Goal: Task Accomplishment & Management: Manage account settings

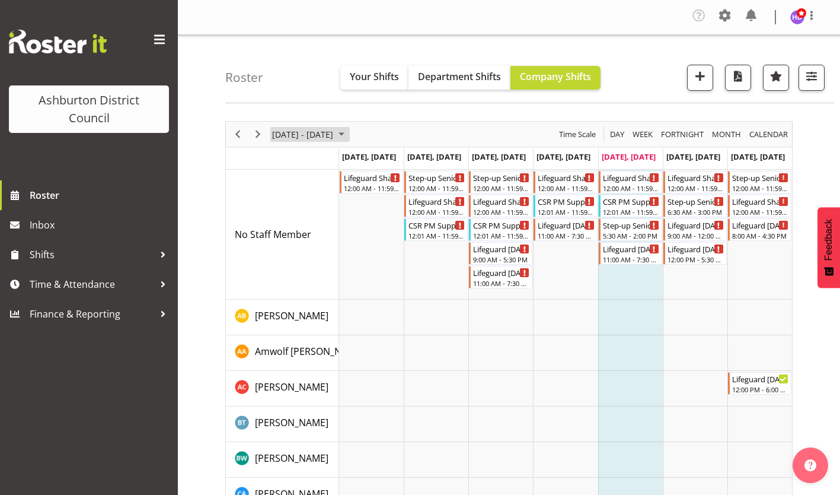
click at [316, 134] on span "[DATE] - [DATE]" at bounding box center [302, 134] width 63 height 15
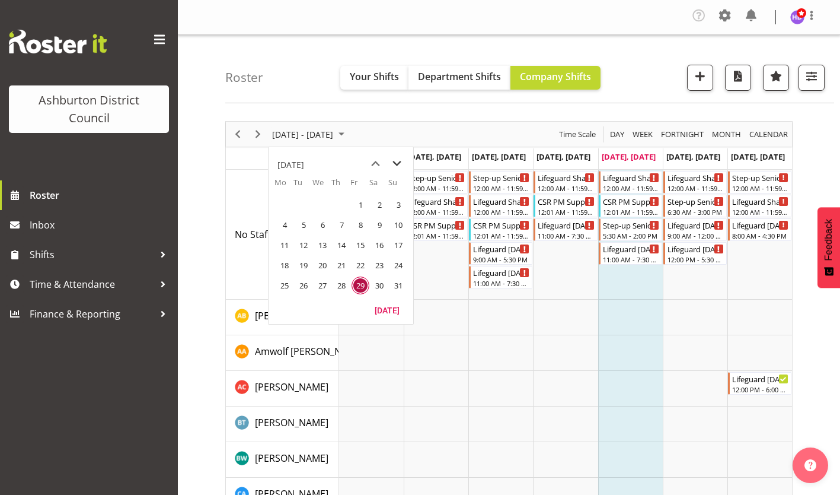
click at [393, 160] on span "next month" at bounding box center [397, 163] width 21 height 21
click at [286, 268] on span "22" at bounding box center [285, 265] width 18 height 18
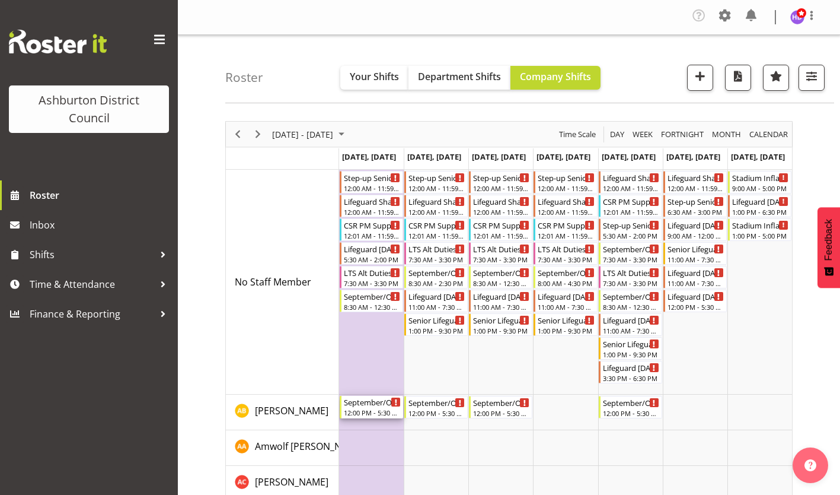
click at [362, 410] on div "12:00 PM - 5:30 PM" at bounding box center [372, 411] width 57 height 9
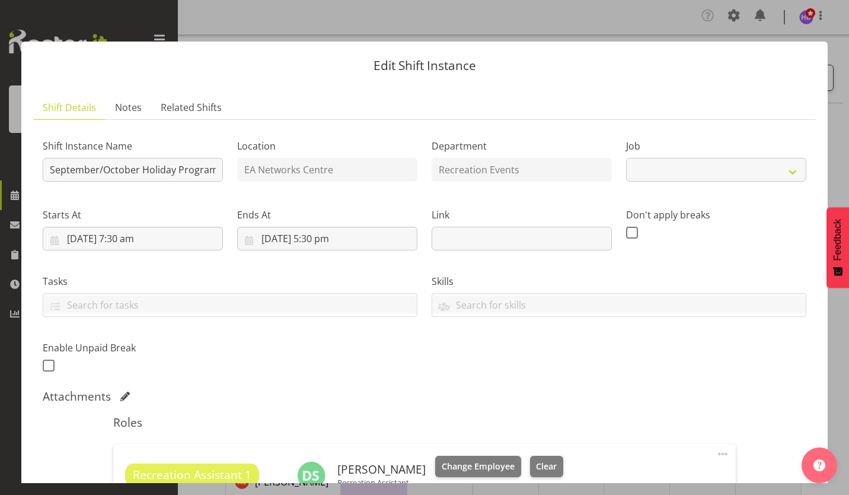
select select "4046"
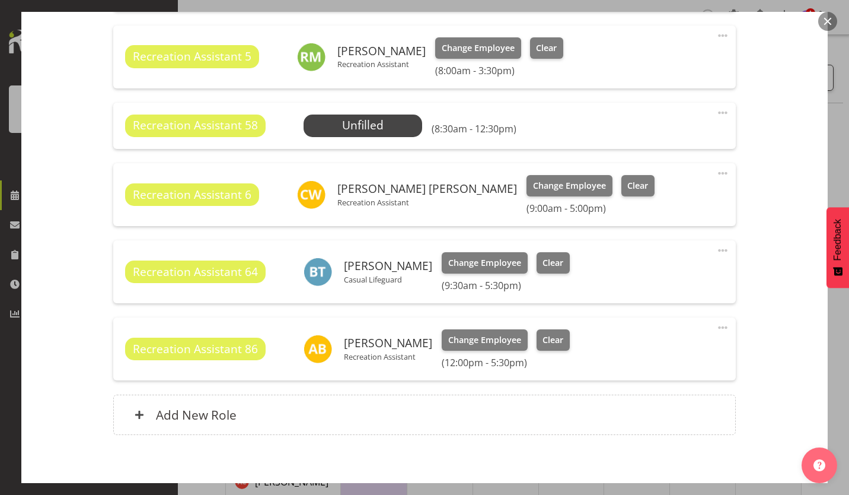
scroll to position [666, 0]
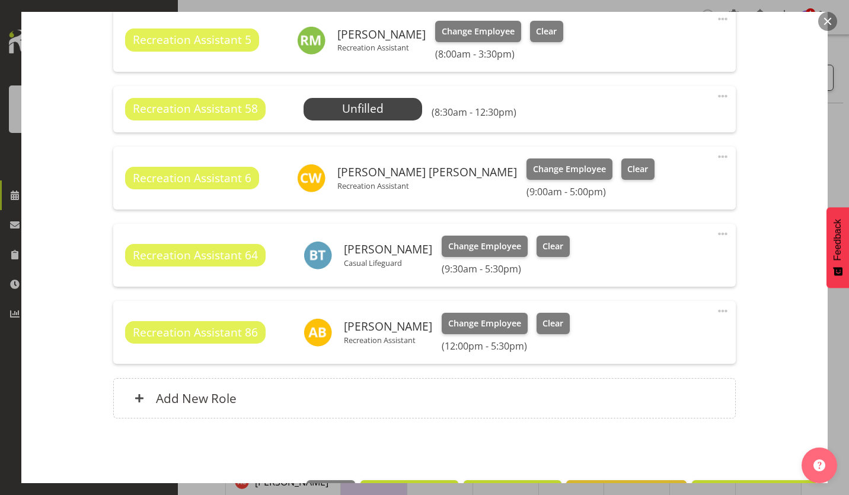
click at [716, 314] on span at bounding box center [723, 311] width 14 height 14
click at [637, 339] on link "Edit" at bounding box center [673, 339] width 114 height 21
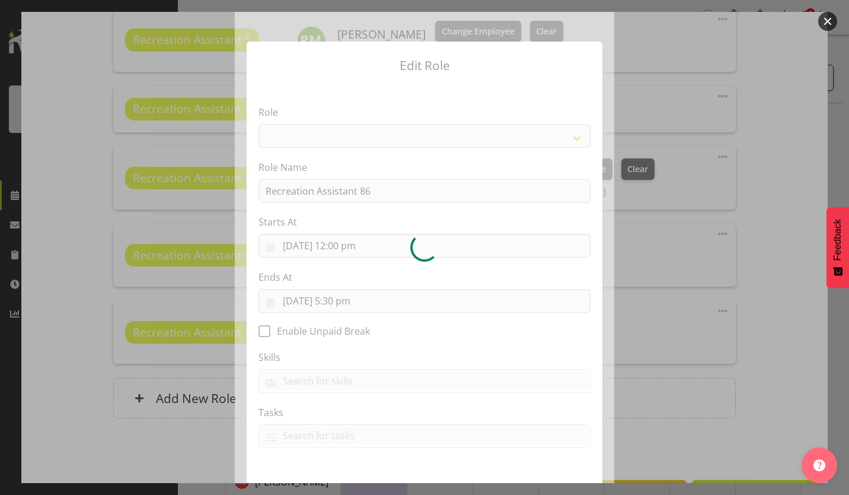
select select "84"
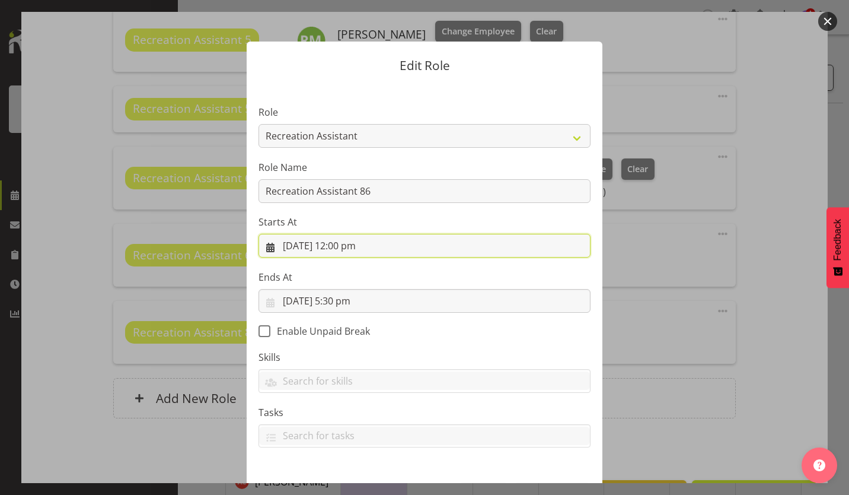
click at [357, 246] on input "[DATE] 12:00 pm" at bounding box center [425, 246] width 332 height 24
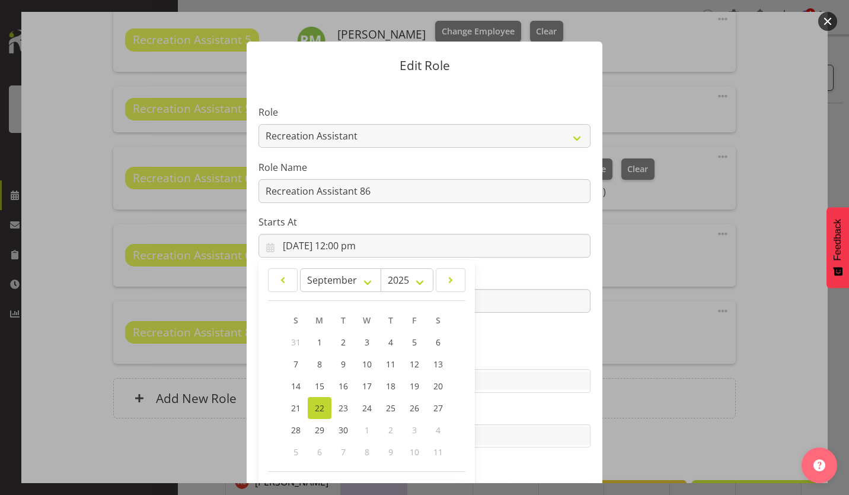
scroll to position [44, 0]
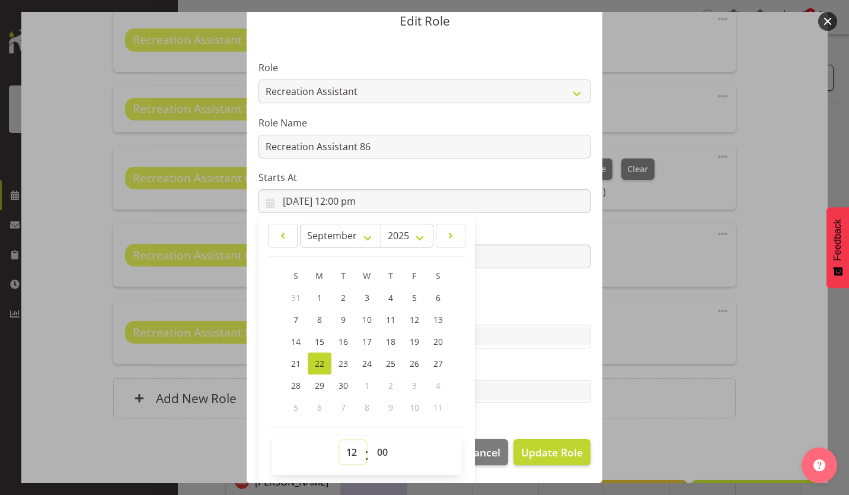
click at [345, 452] on select "00 01 02 03 04 05 06 07 08 09 10 11 12 13 14 15 16 17 18 19 20 21 22 23" at bounding box center [353, 452] width 27 height 24
select select "10"
type input "[DATE] 10:00 am"
click at [535, 226] on label "Ends At" at bounding box center [425, 232] width 332 height 14
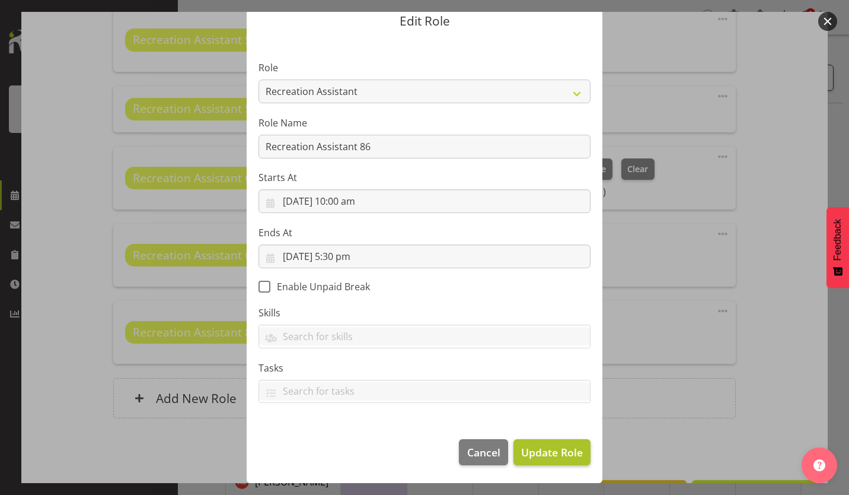
click at [564, 447] on span "Update Role" at bounding box center [552, 451] width 62 height 15
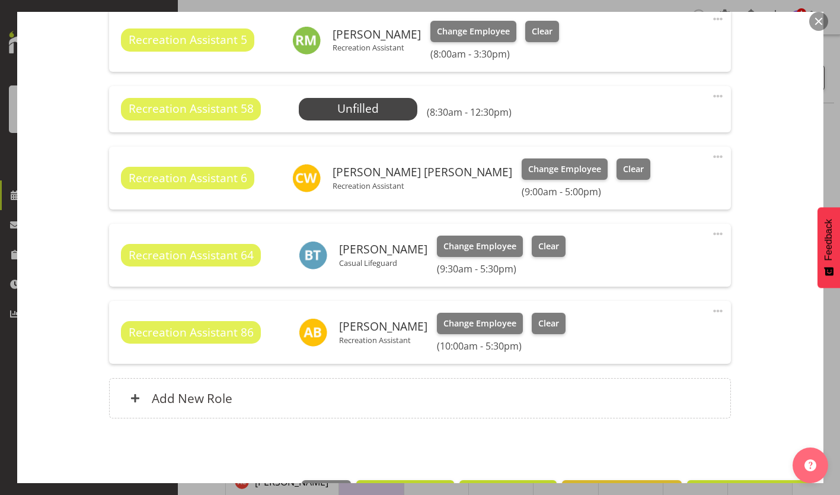
click at [826, 406] on div "Edit Shift Instance Shift Details Notes Related Shifts Shift Instance Name Sept…" at bounding box center [420, 247] width 830 height 471
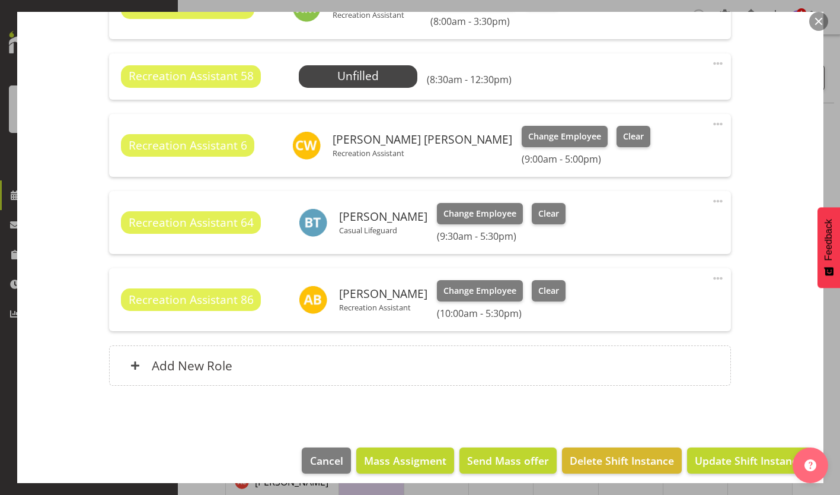
scroll to position [707, 0]
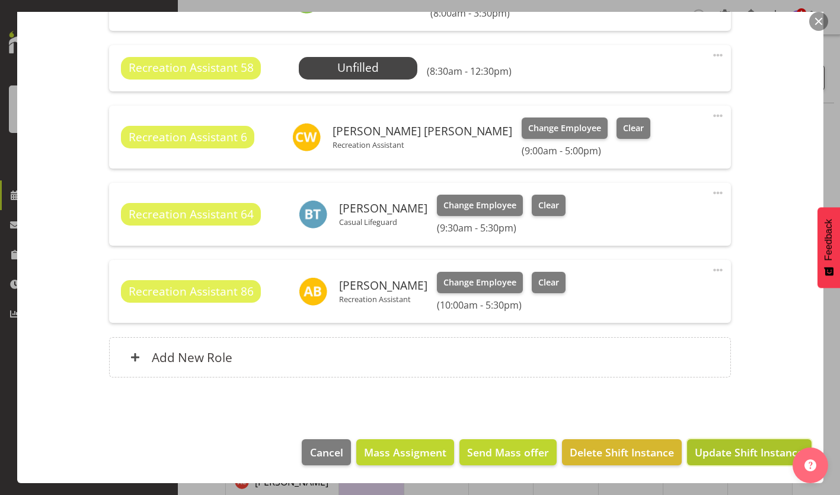
click at [721, 464] on button "Update Shift Instance" at bounding box center [749, 452] width 124 height 26
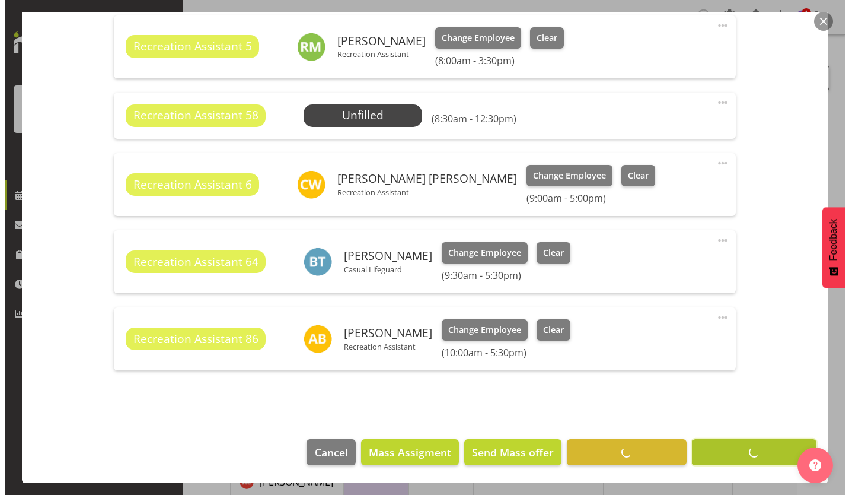
scroll to position [660, 0]
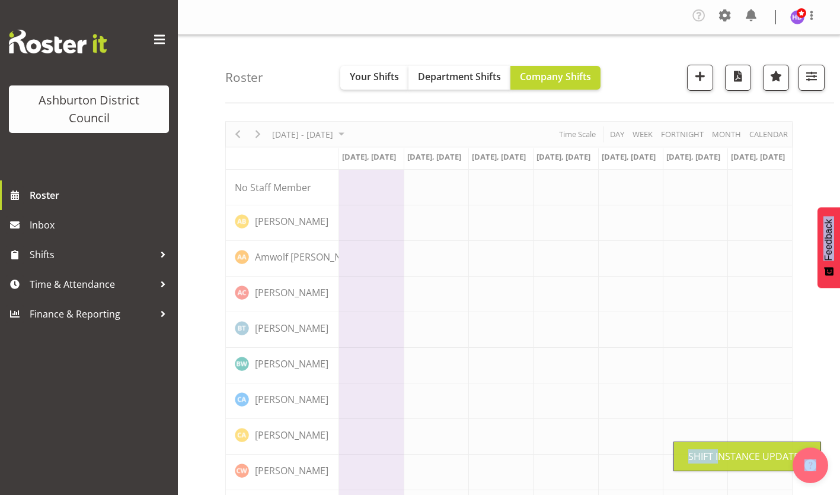
drag, startPoint x: 721, startPoint y: 464, endPoint x: 480, endPoint y: 304, distance: 288.4
click at [480, 304] on body "Ashburton District Council Roster Inbox Shifts Time & Attendance Finance & Repo…" at bounding box center [420, 247] width 840 height 495
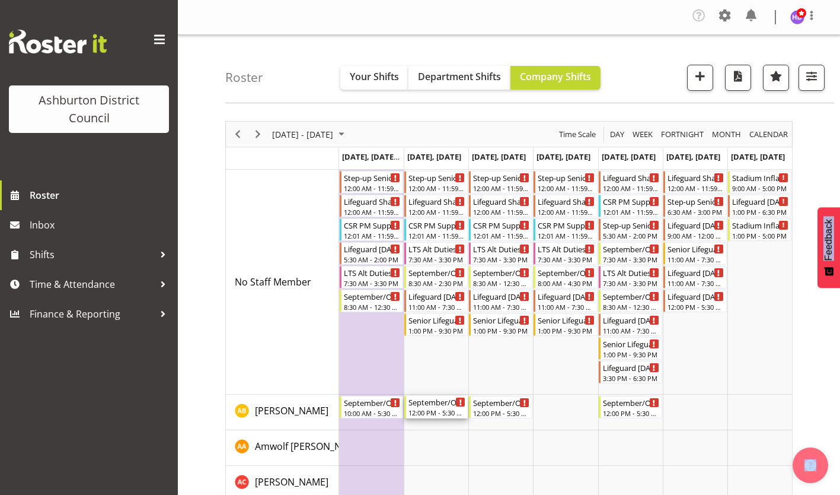
click at [426, 410] on div "12:00 PM - 5:30 PM" at bounding box center [437, 411] width 57 height 9
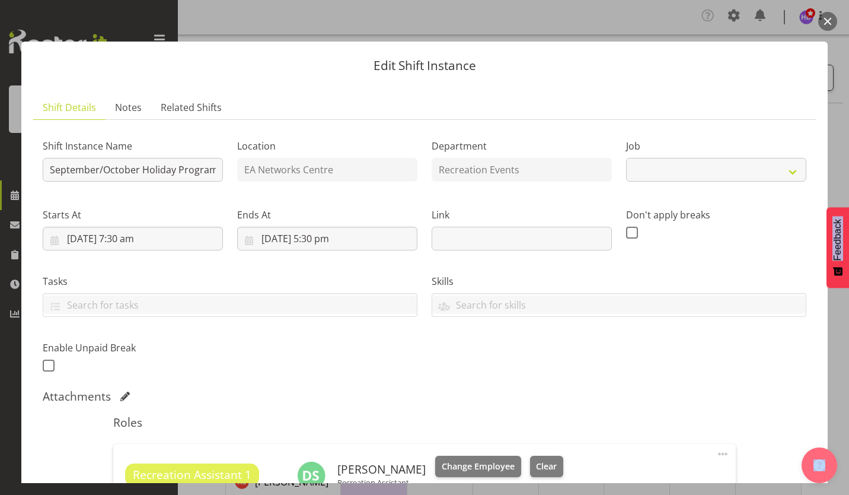
select select "4046"
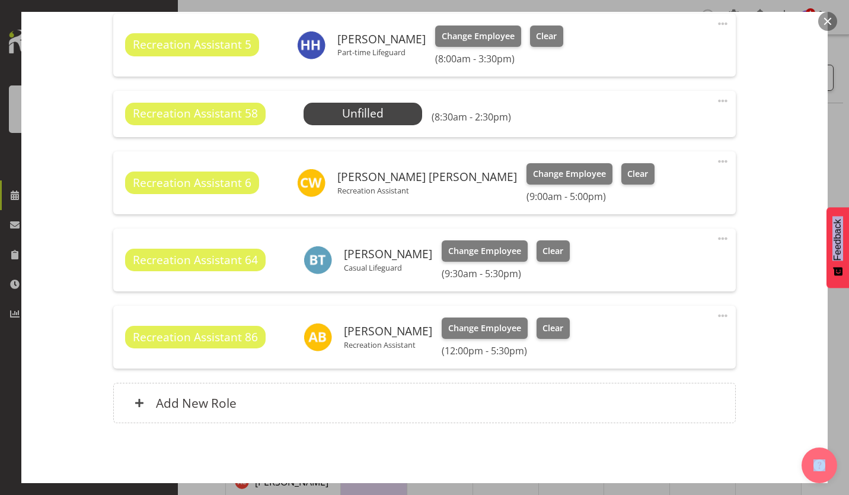
scroll to position [707, 0]
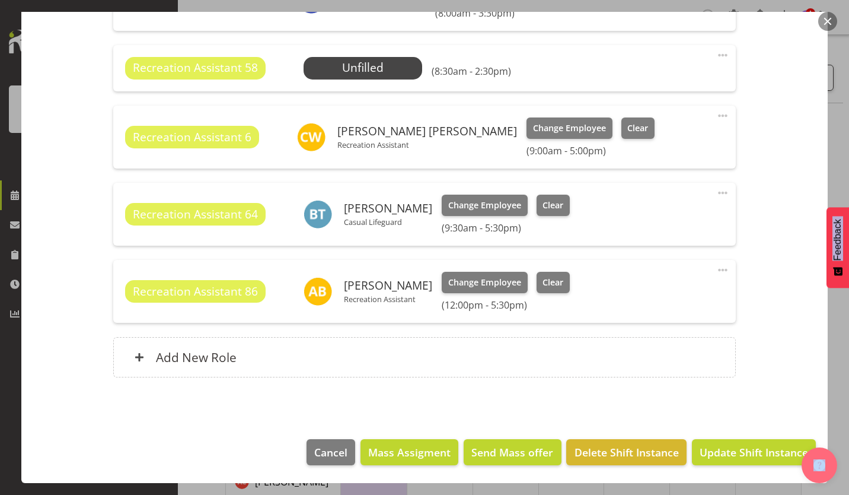
click at [716, 273] on span at bounding box center [723, 270] width 14 height 14
click at [643, 297] on link "Edit" at bounding box center [673, 298] width 114 height 21
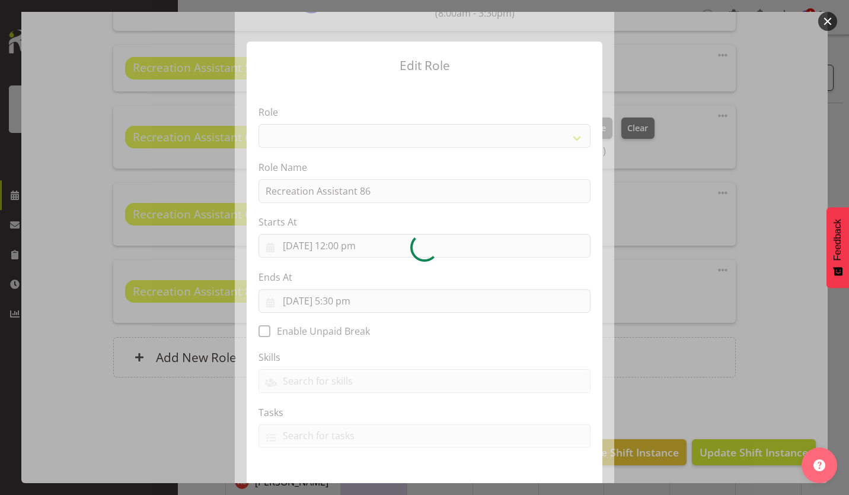
select select "84"
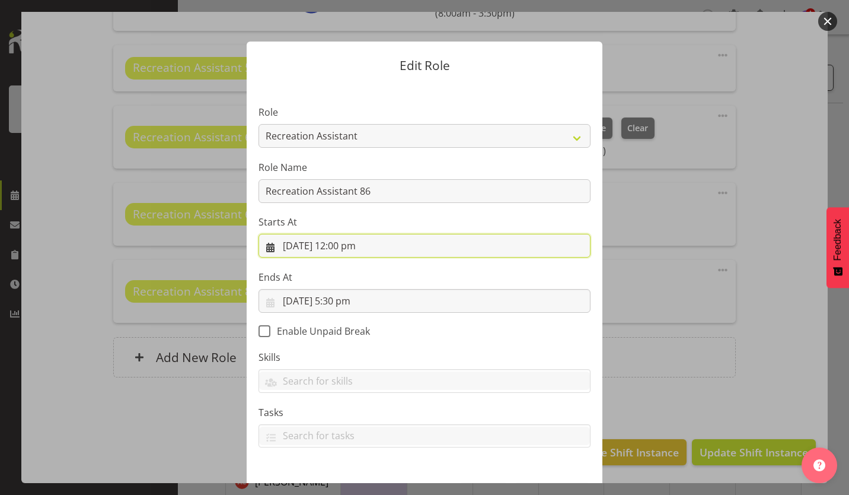
click at [352, 240] on input "[DATE] 12:00 pm" at bounding box center [425, 246] width 332 height 24
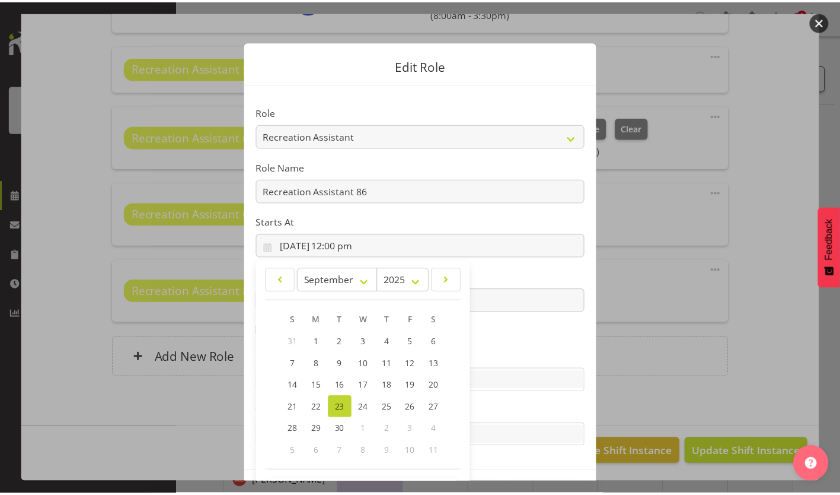
scroll to position [44, 0]
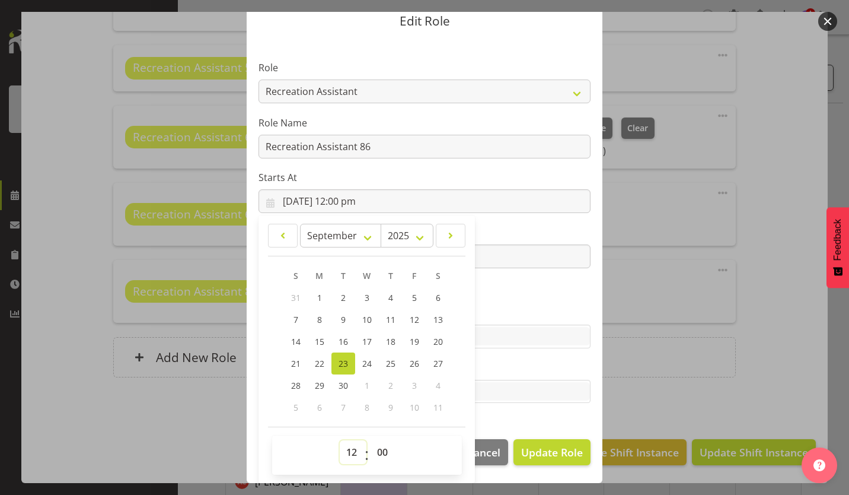
click at [346, 451] on select "00 01 02 03 04 05 06 07 08 09 10 11 12 13 14 15 16 17 18 19 20 21 22 23" at bounding box center [353, 452] width 27 height 24
select select "10"
type input "[DATE] 10:00 am"
click at [555, 456] on span "Update Role" at bounding box center [552, 451] width 62 height 15
select select
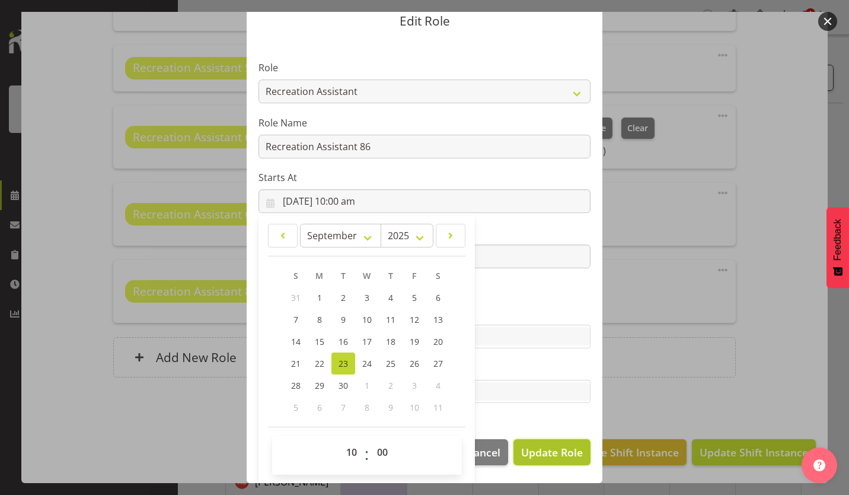
select select
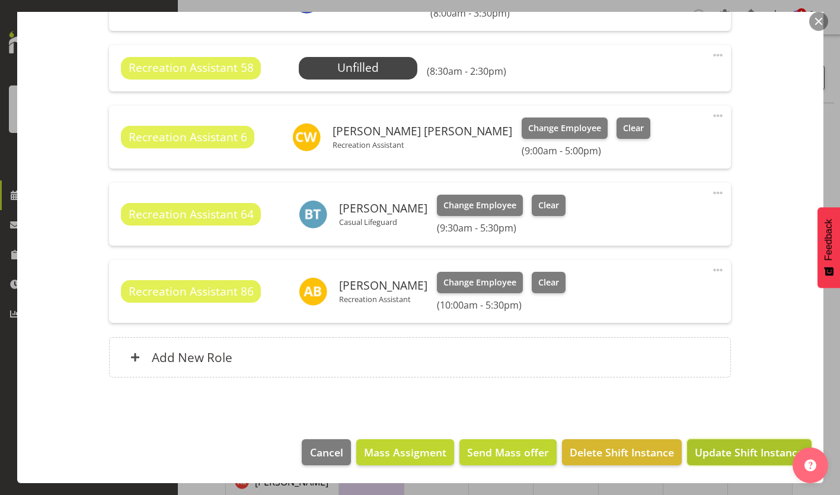
click at [725, 442] on button "Update Shift Instance" at bounding box center [749, 452] width 124 height 26
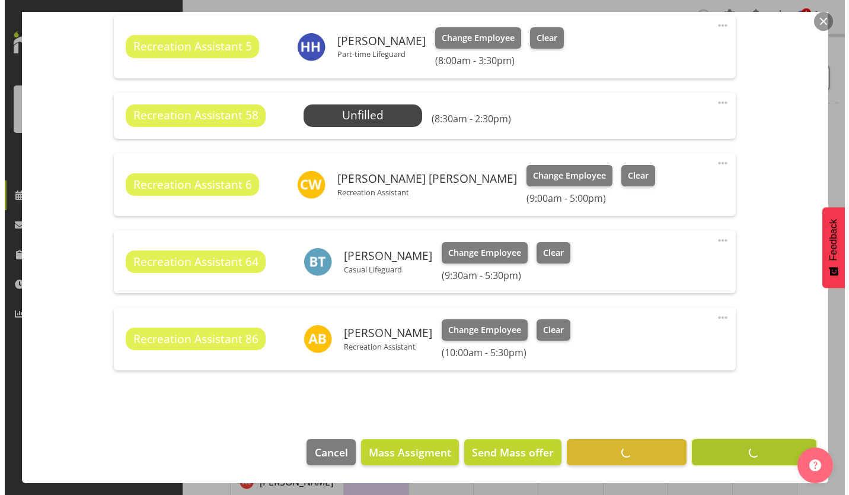
scroll to position [660, 0]
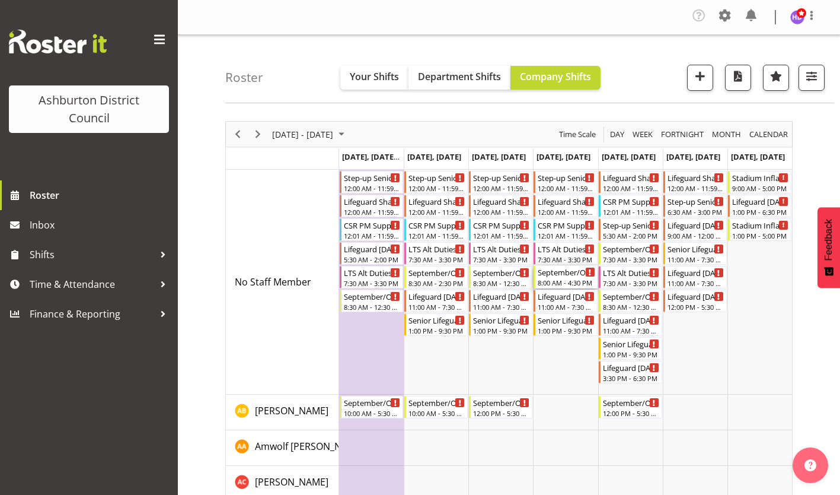
click at [576, 283] on div "8:00 AM - 4:30 PM" at bounding box center [566, 282] width 57 height 9
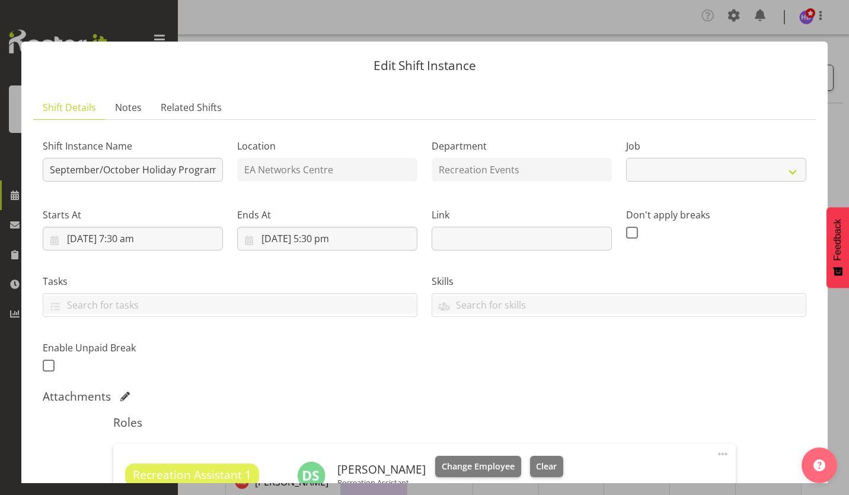
select select "4046"
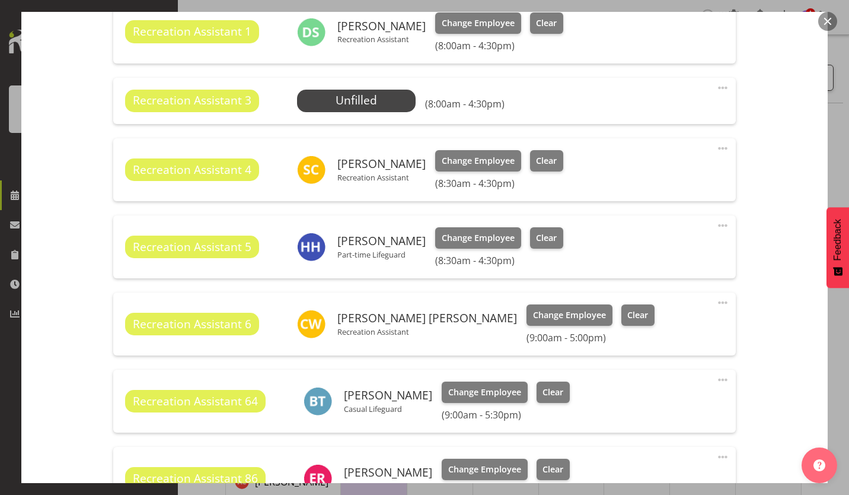
scroll to position [470, 0]
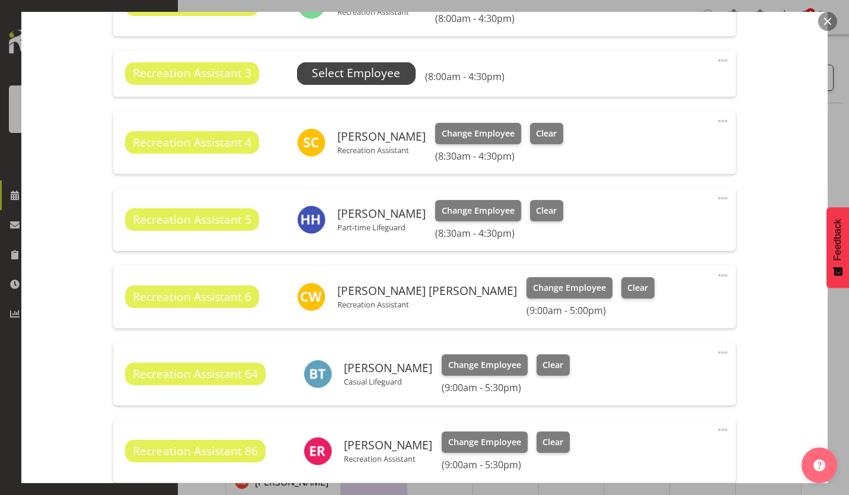
click at [362, 72] on span "Select Employee" at bounding box center [356, 73] width 88 height 17
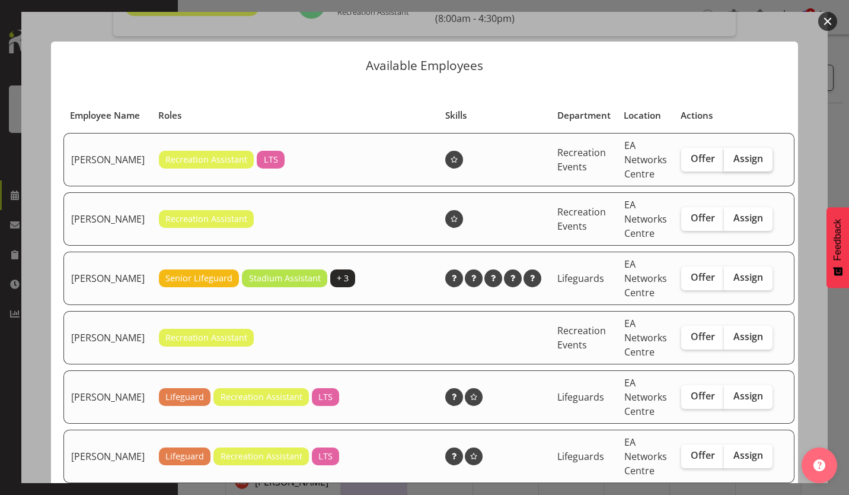
click at [749, 171] on label "Assign" at bounding box center [748, 160] width 49 height 24
click at [732, 163] on input "Assign" at bounding box center [728, 159] width 8 height 8
checkbox input "true"
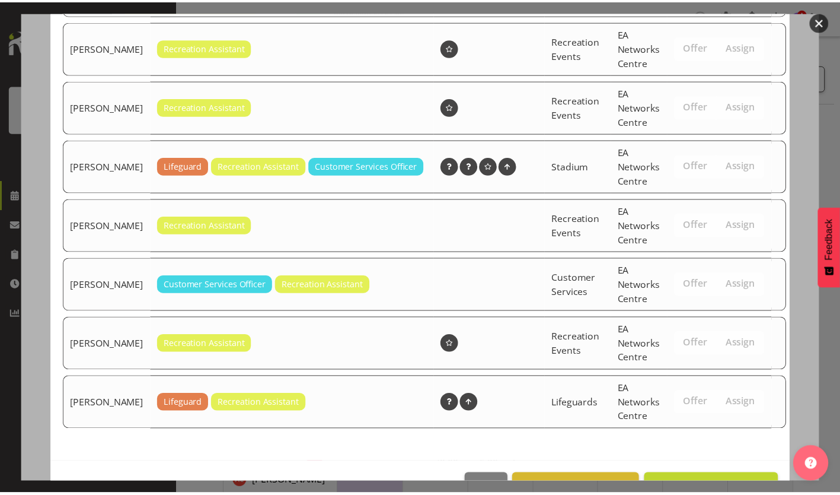
scroll to position [635, 0]
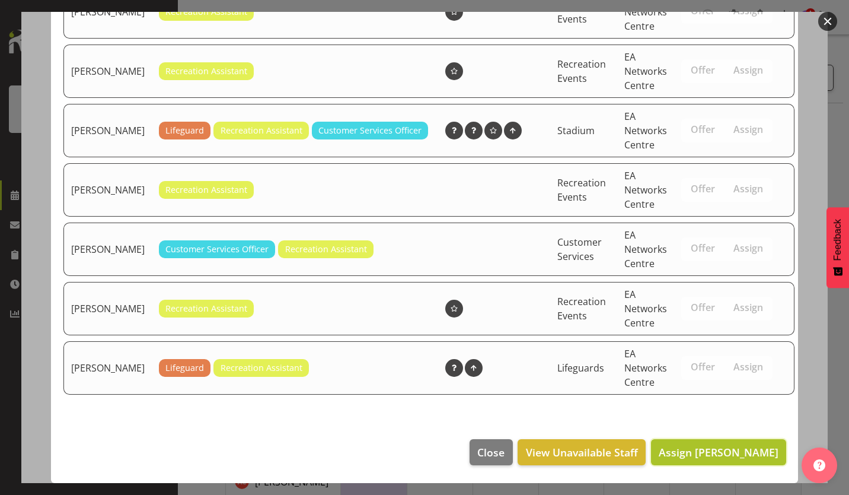
click at [733, 451] on span "Assign [PERSON_NAME]" at bounding box center [719, 452] width 120 height 14
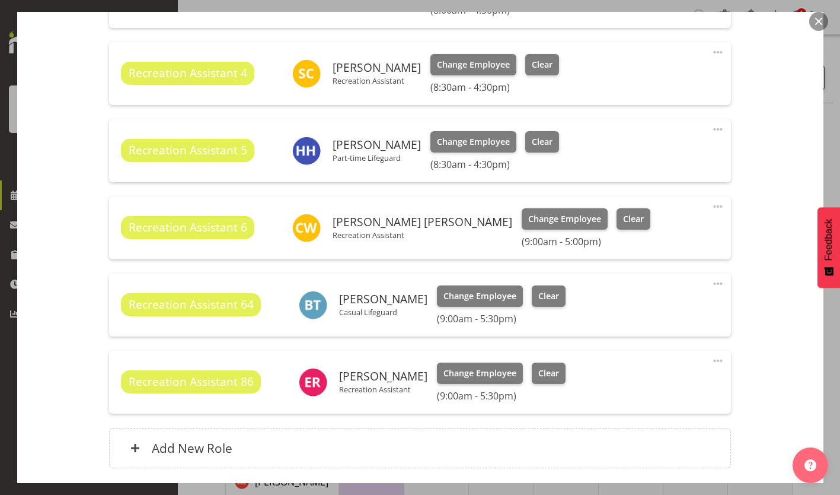
scroll to position [646, 0]
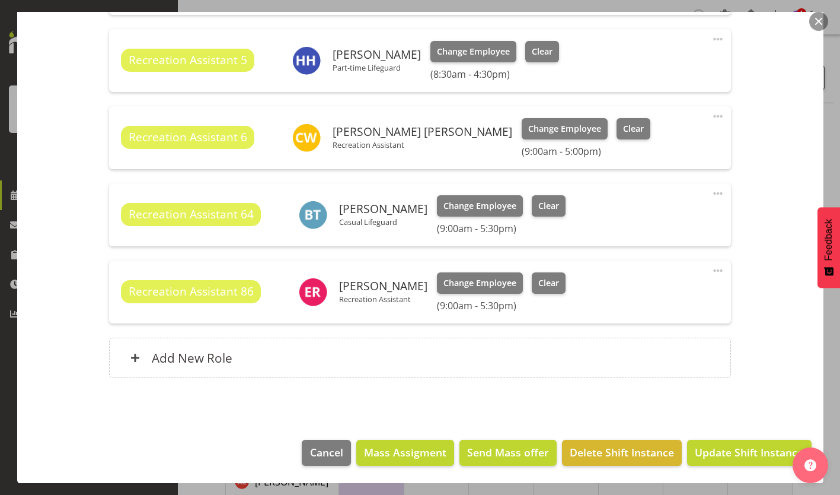
click at [749, 467] on footer "Cancel Mass Assigment Send Mass offer Delete Shift Instance Update Shift Instan…" at bounding box center [420, 456] width 807 height 56
click at [741, 460] on button "Update Shift Instance" at bounding box center [749, 453] width 124 height 26
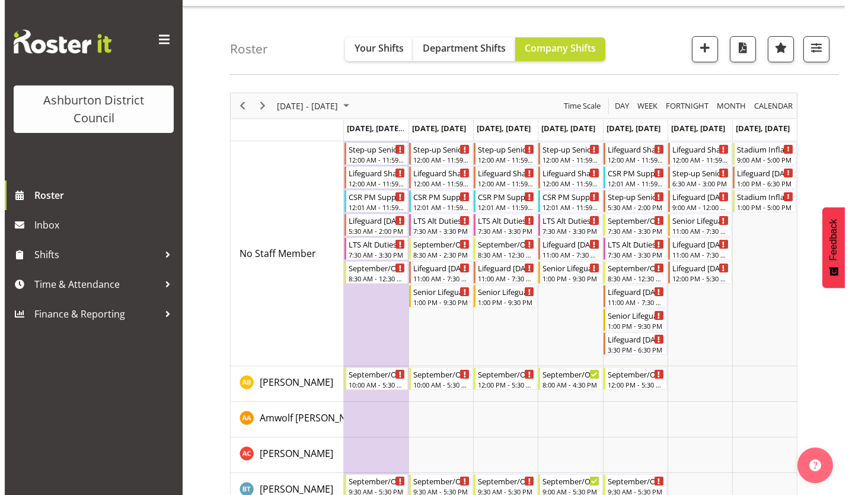
scroll to position [30, 0]
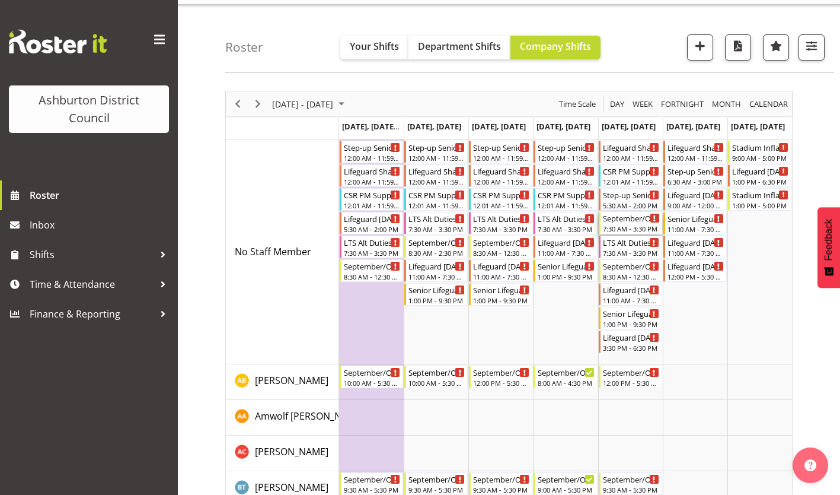
click at [641, 218] on div "September/October Holiday Programme" at bounding box center [631, 218] width 57 height 12
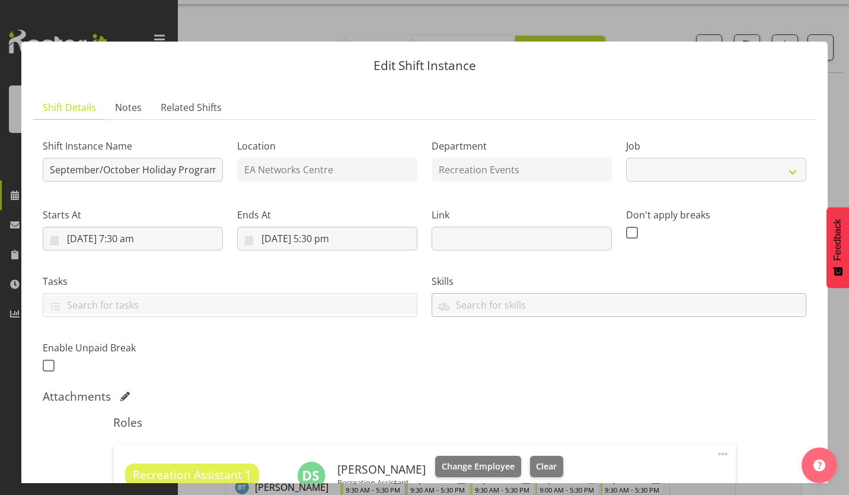
select select "4046"
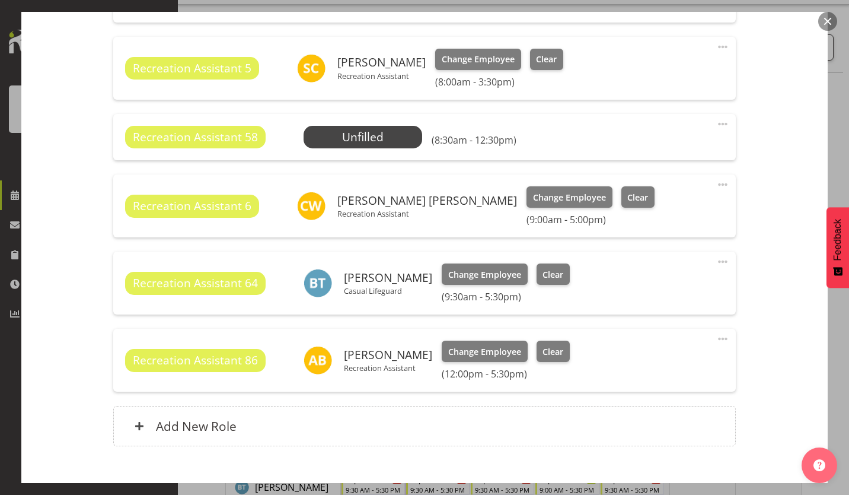
scroll to position [639, 0]
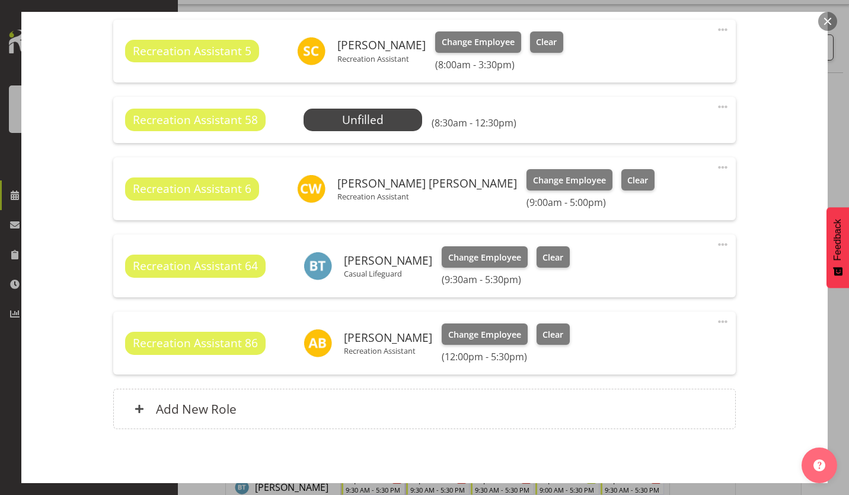
click at [716, 319] on span at bounding box center [723, 321] width 14 height 14
click at [645, 350] on link "Edit" at bounding box center [673, 349] width 114 height 21
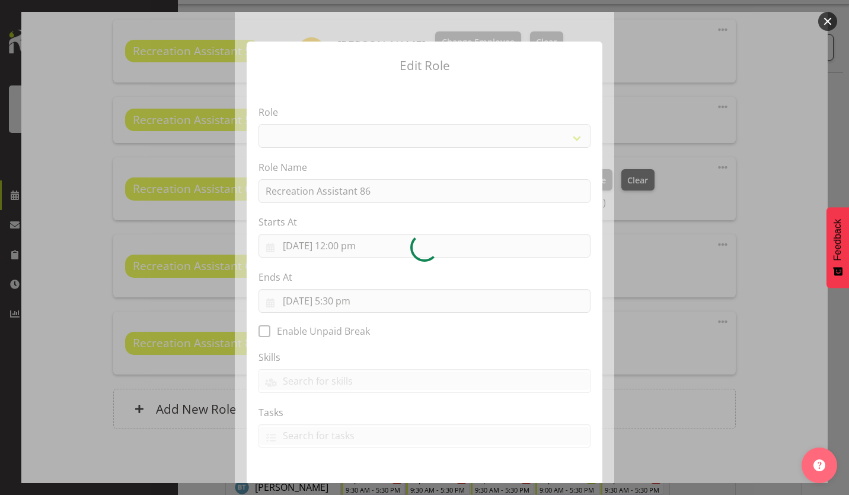
select select "84"
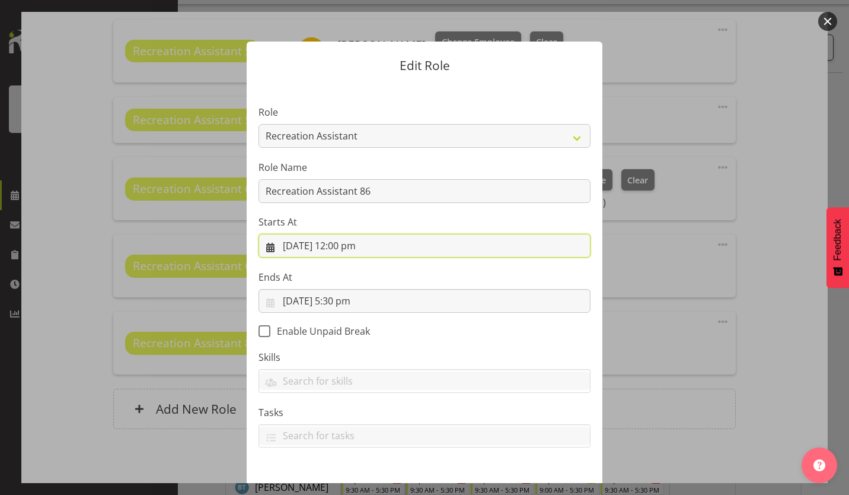
click at [345, 247] on input "[DATE] 12:00 pm" at bounding box center [425, 246] width 332 height 24
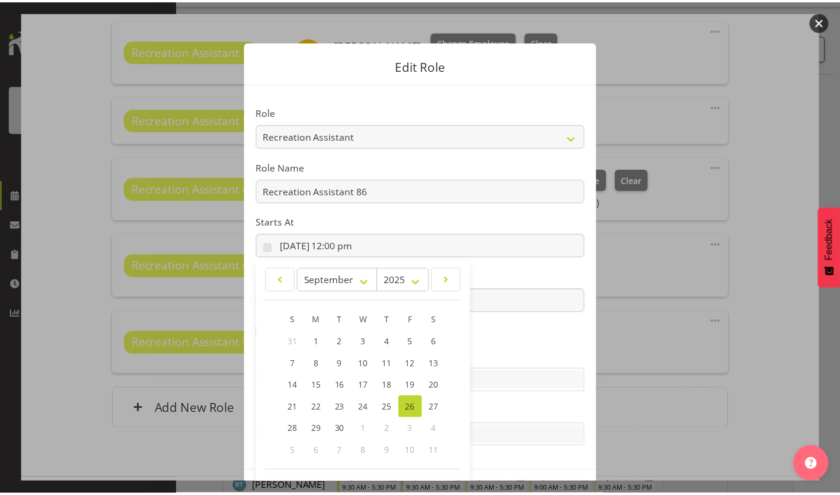
scroll to position [44, 0]
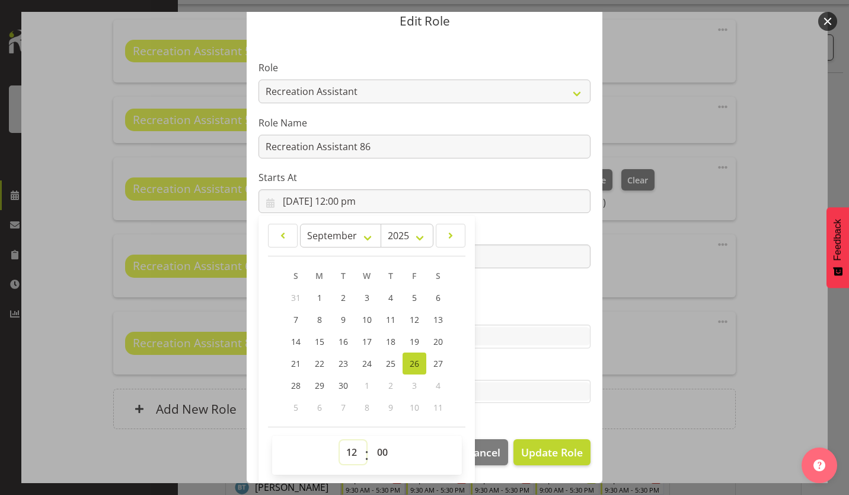
click at [346, 443] on select "00 01 02 03 04 05 06 07 08 09 10 11 12 13 14 15 16 17 18 19 20 21 22 23" at bounding box center [353, 452] width 27 height 24
select select "10"
type input "[DATE] 10:00 am"
click at [540, 457] on span "Update Role" at bounding box center [552, 451] width 62 height 15
select select
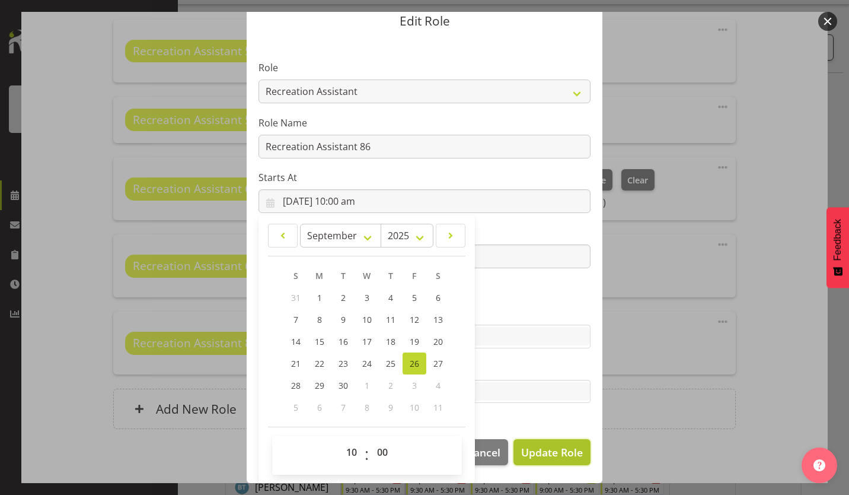
select select
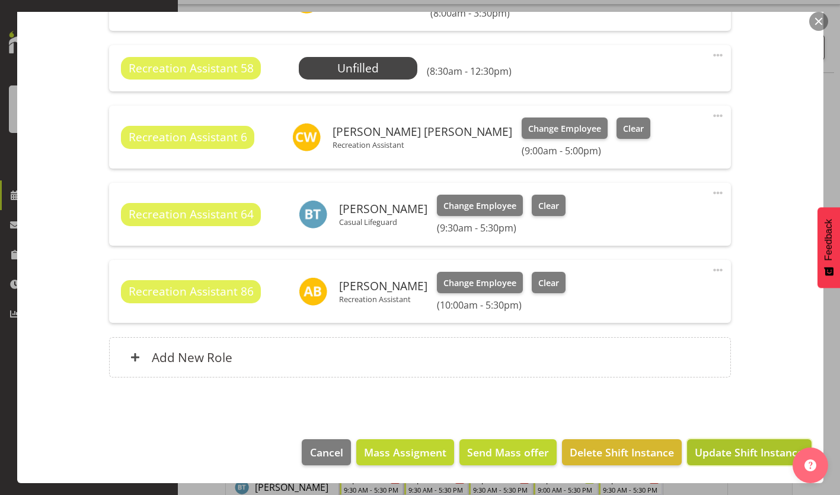
click at [739, 441] on button "Update Shift Instance" at bounding box center [749, 452] width 124 height 26
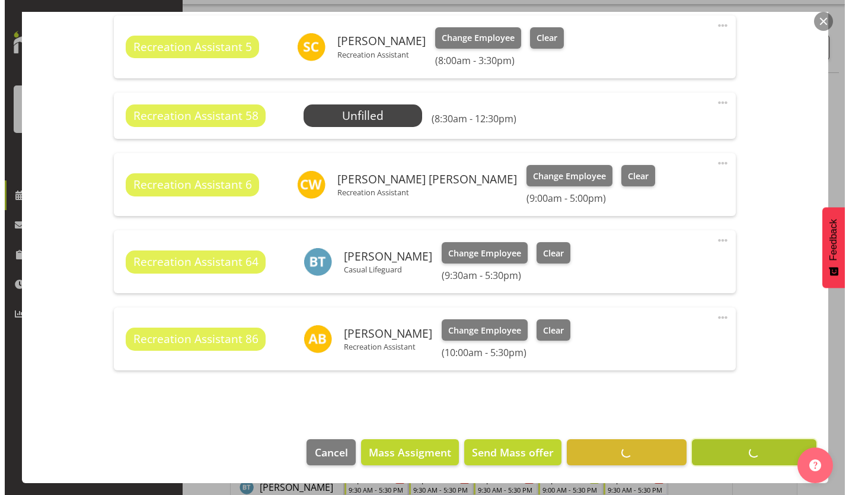
scroll to position [643, 0]
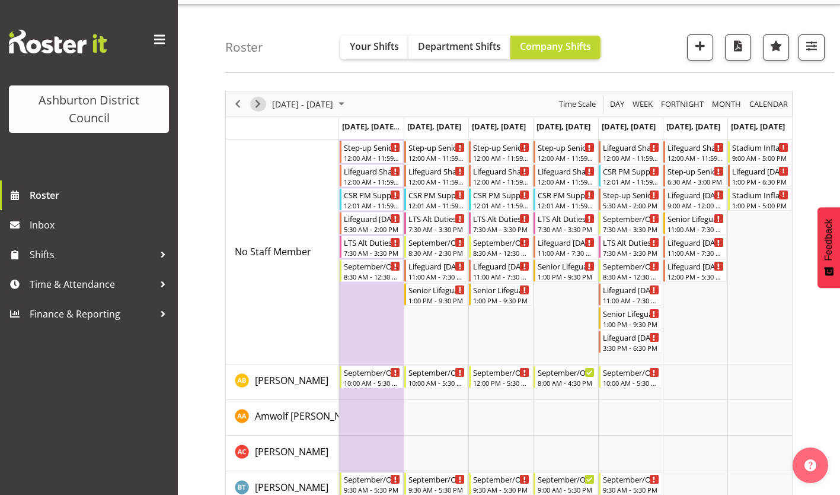
click at [257, 101] on span "Next" at bounding box center [258, 104] width 14 height 15
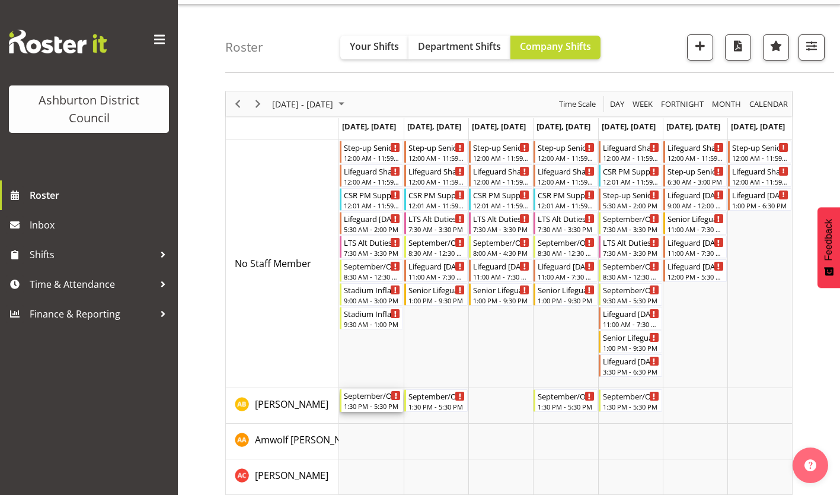
click at [355, 396] on div "September/October Holiday Programme" at bounding box center [372, 395] width 57 height 12
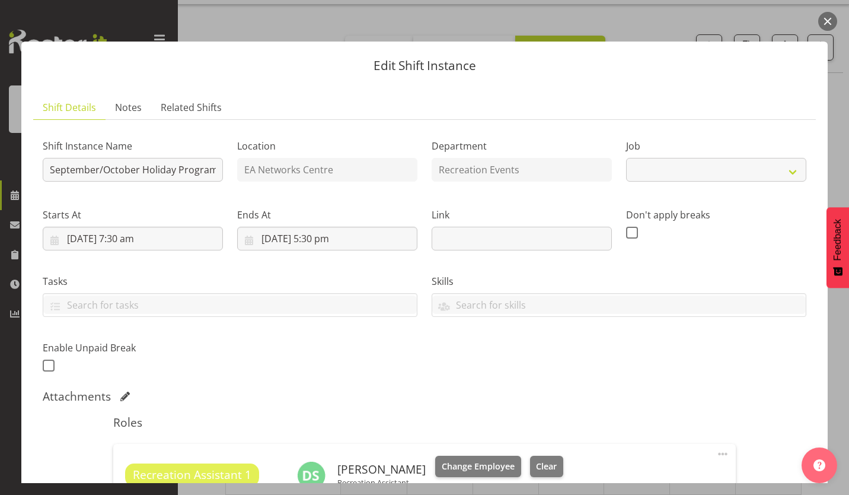
select select "4046"
drag, startPoint x: 830, startPoint y: 142, endPoint x: 836, endPoint y: 154, distance: 13.3
click at [836, 154] on div "Edit Shift Instance Shift Details Notes Related Shifts Shift Instance Name Sept…" at bounding box center [424, 247] width 830 height 471
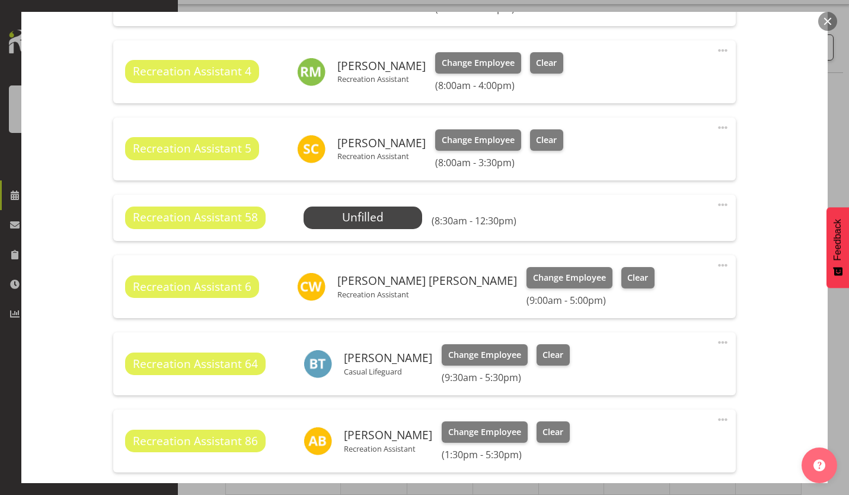
scroll to position [607, 0]
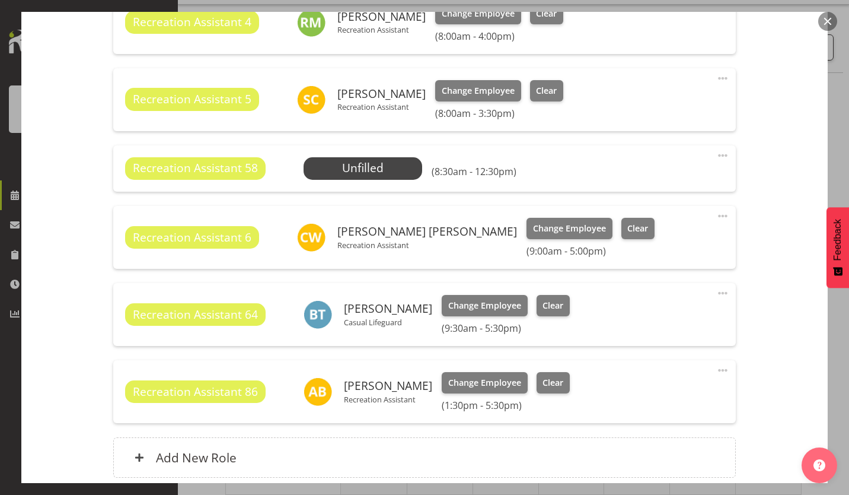
click at [716, 369] on span at bounding box center [723, 370] width 14 height 14
click at [629, 399] on link "Edit" at bounding box center [673, 398] width 114 height 21
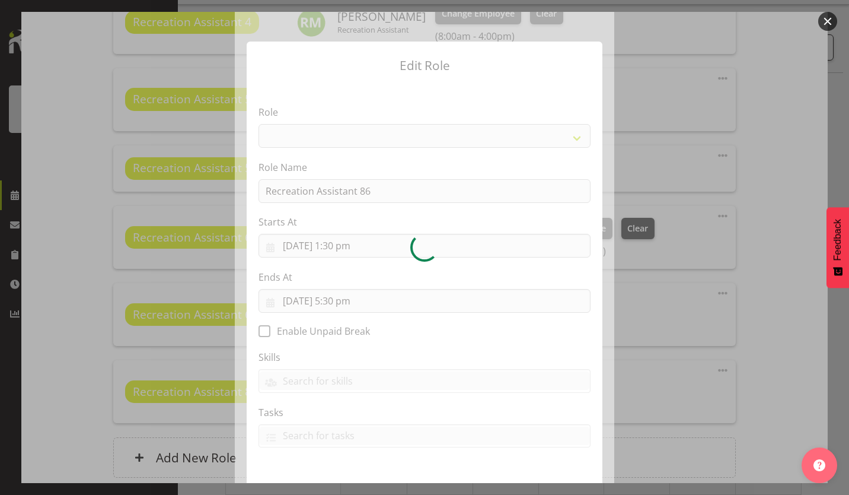
select select "84"
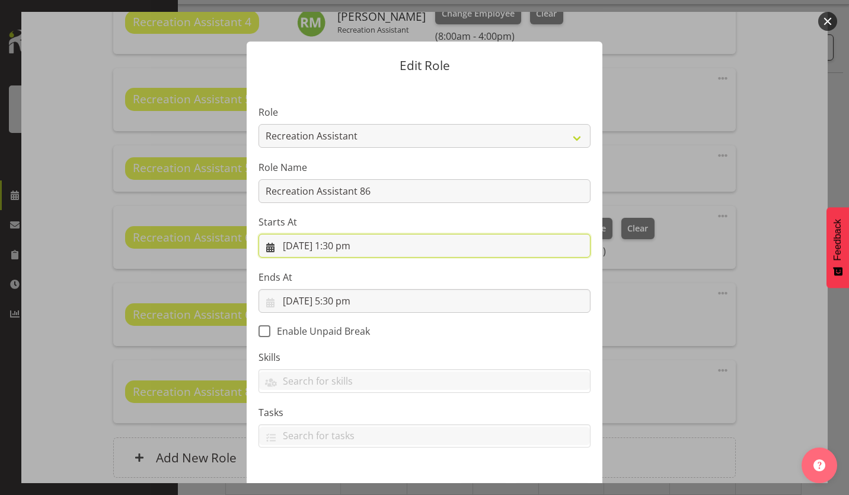
click at [378, 245] on input "[DATE] 1:30 pm" at bounding box center [425, 246] width 332 height 24
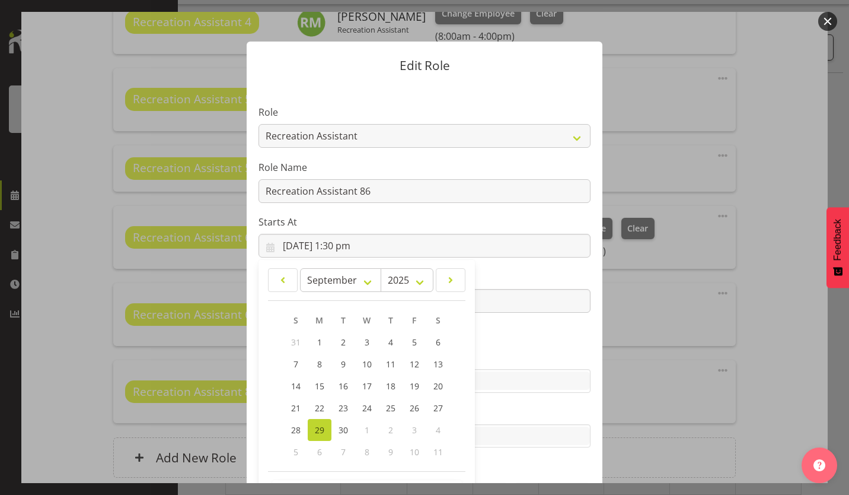
scroll to position [44, 0]
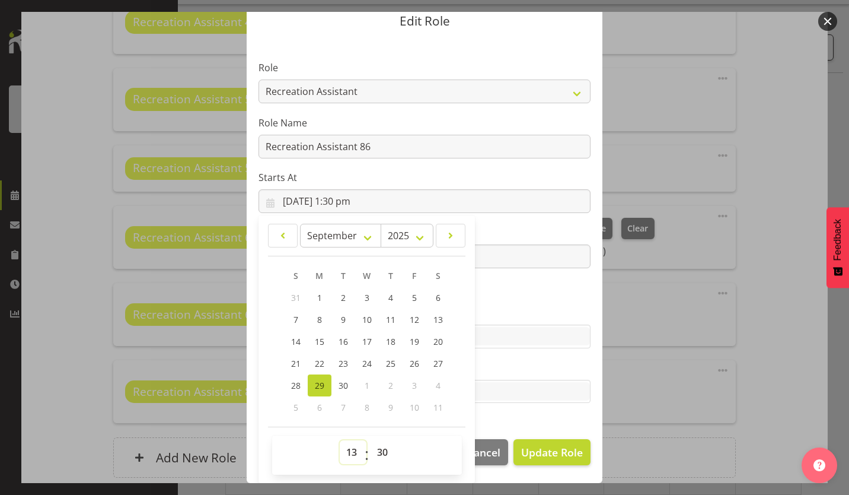
click at [341, 451] on select "00 01 02 03 04 05 06 07 08 09 10 11 12 13 14 15 16 17 18 19 20 21 22 23" at bounding box center [353, 452] width 27 height 24
select select "10"
type input "[DATE] 10:30 am"
click at [376, 454] on select "00 01 02 03 04 05 06 07 08 09 10 11 12 13 14 15 16 17 18 19 20 21 22 23 24 25 2…" at bounding box center [384, 452] width 27 height 24
select select "0"
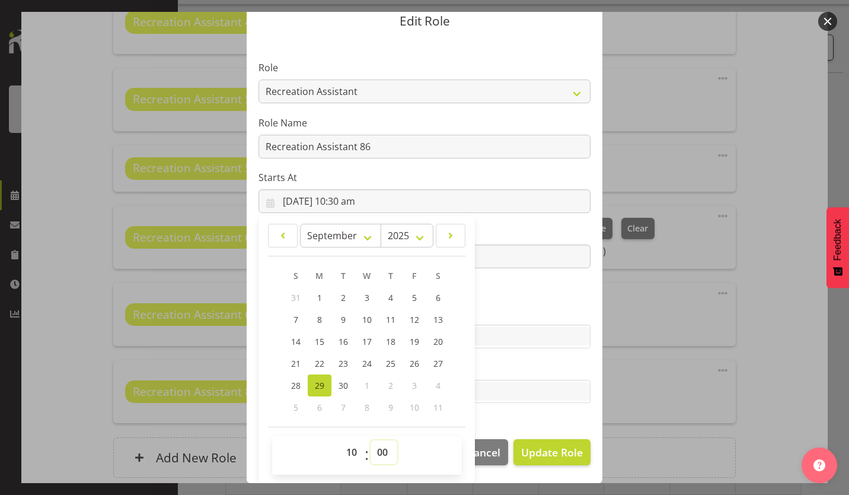
click at [371, 440] on select "00 01 02 03 04 05 06 07 08 09 10 11 12 13 14 15 16 17 18 19 20 21 22 23 24 25 2…" at bounding box center [384, 452] width 27 height 24
type input "[DATE] 10:00 am"
click at [540, 436] on footer "Cancel Update Role" at bounding box center [425, 455] width 356 height 56
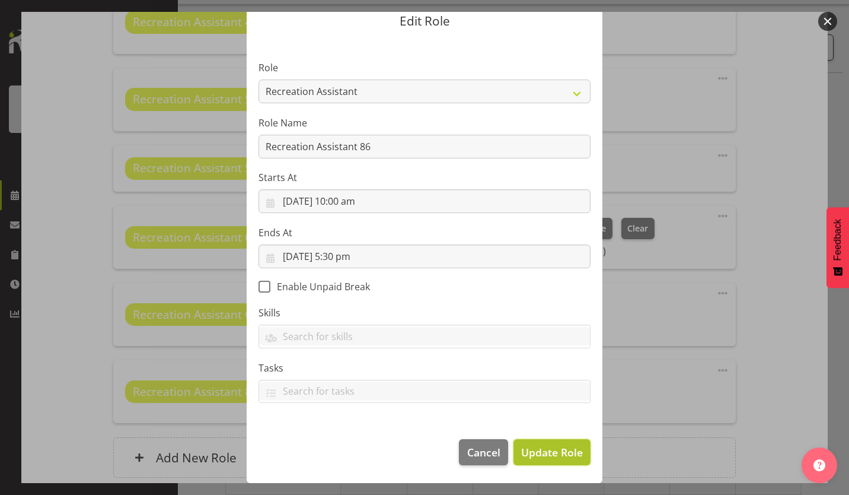
click at [536, 453] on span "Update Role" at bounding box center [552, 451] width 62 height 15
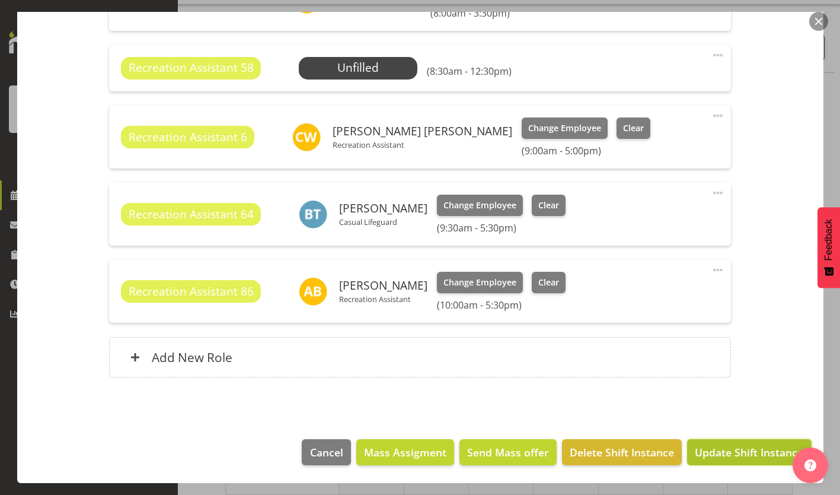
click at [751, 457] on span "Update Shift Instance" at bounding box center [749, 451] width 109 height 15
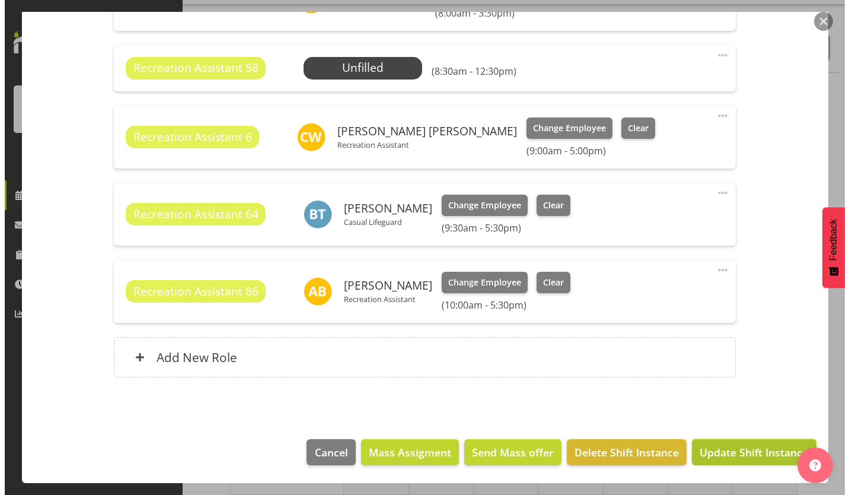
scroll to position [660, 0]
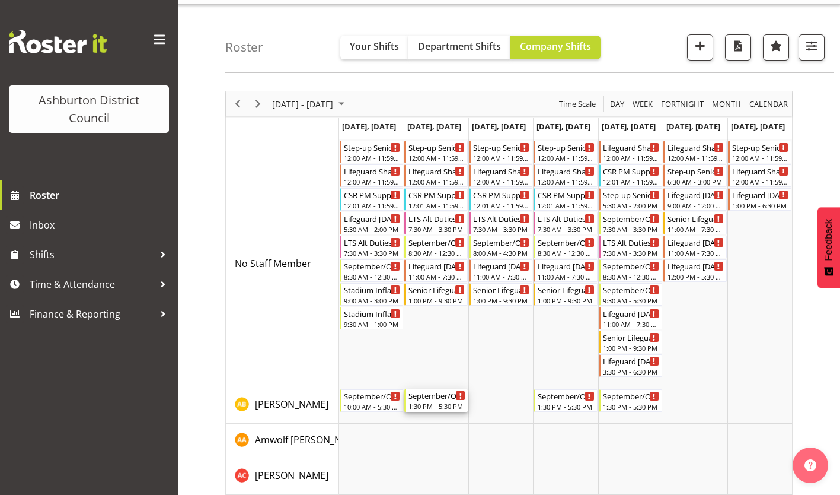
click at [443, 397] on div "September/October Holiday Programme" at bounding box center [437, 395] width 57 height 12
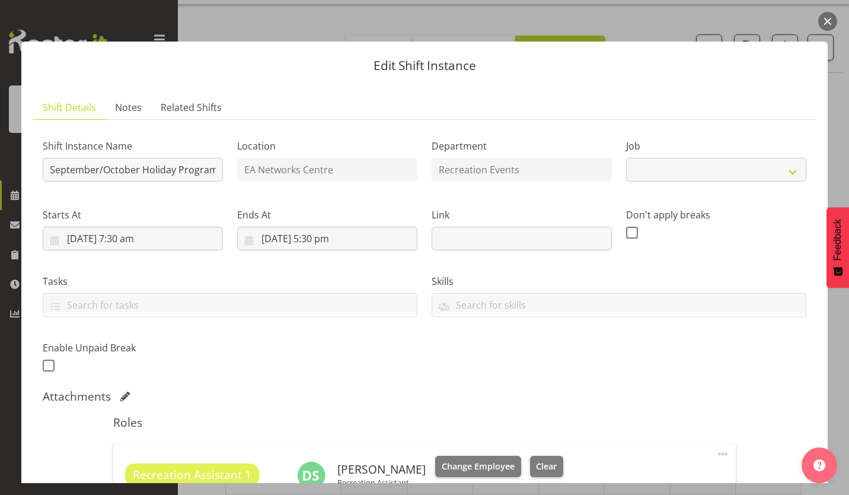
select select "4046"
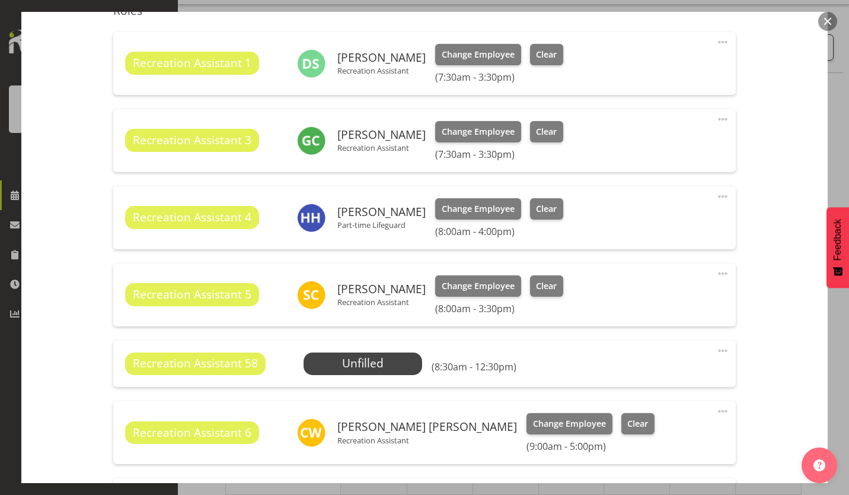
scroll to position [784, 0]
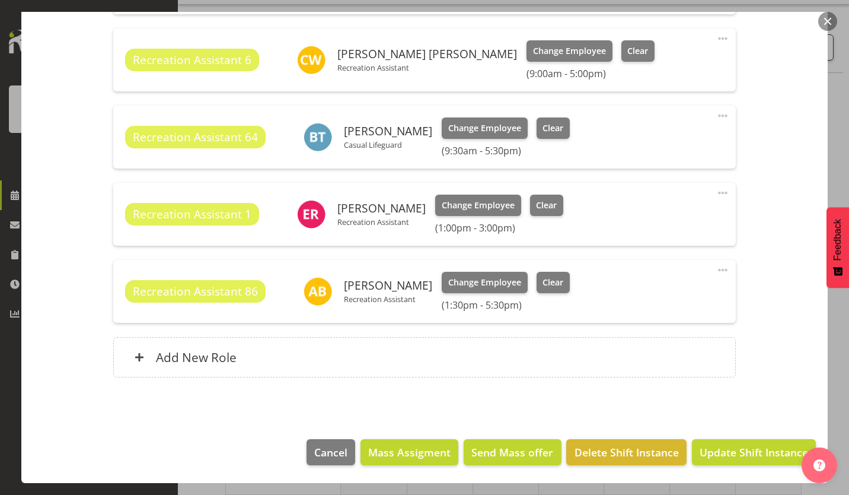
click at [716, 268] on span at bounding box center [723, 270] width 14 height 14
click at [641, 302] on link "Edit" at bounding box center [673, 298] width 114 height 21
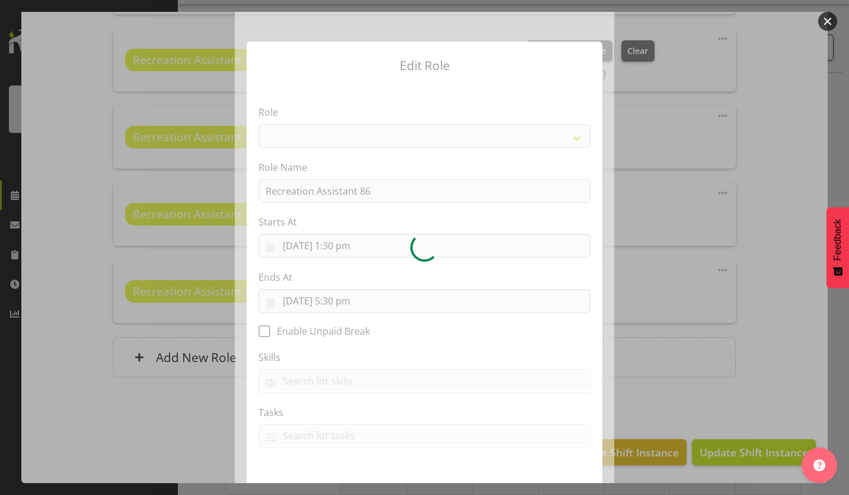
select select "84"
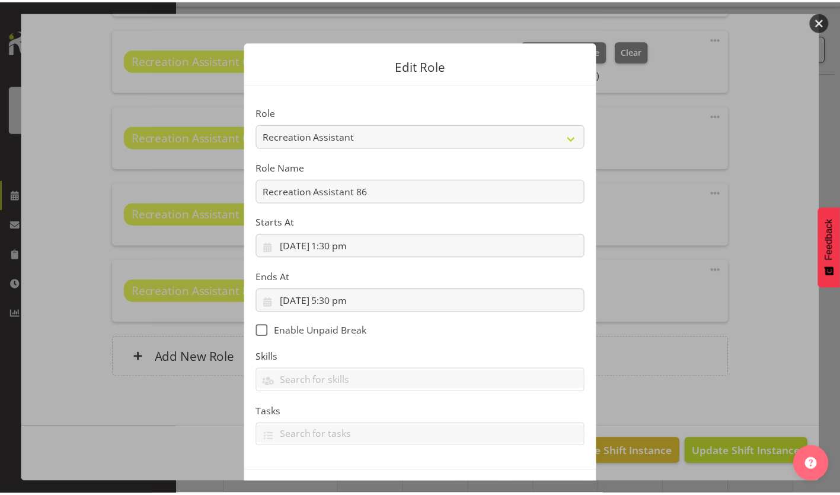
scroll to position [44, 0]
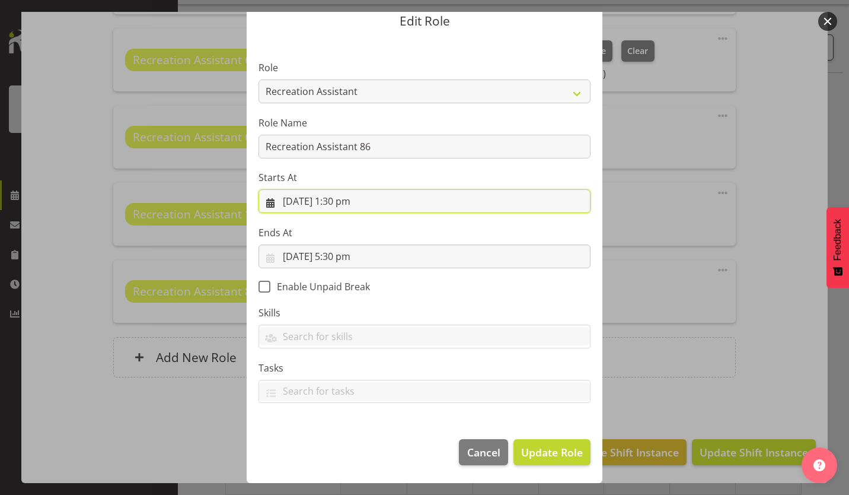
click at [345, 200] on input "[DATE] 1:30 pm" at bounding box center [425, 201] width 332 height 24
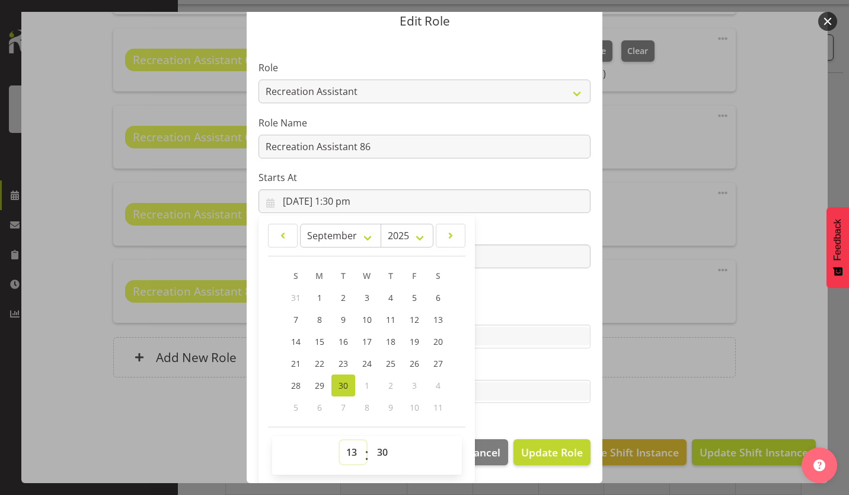
click at [348, 445] on select "00 01 02 03 04 05 06 07 08 09 10 11 12 13 14 15 16 17 18 19 20 21 22 23" at bounding box center [353, 452] width 27 height 24
select select "10"
type input "[DATE] 10:30 am"
click at [376, 451] on select "00 01 02 03 04 05 06 07 08 09 10 11 12 13 14 15 16 17 18 19 20 21 22 23 24 25 2…" at bounding box center [384, 452] width 27 height 24
select select "0"
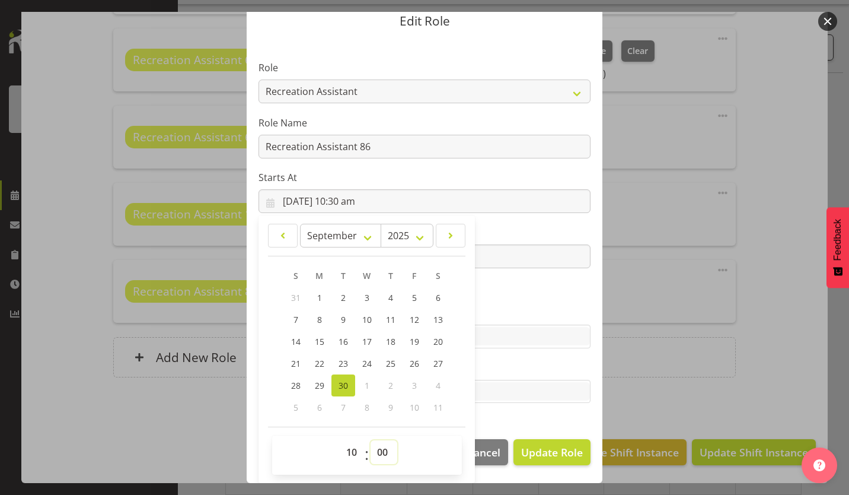
click at [371, 440] on select "00 01 02 03 04 05 06 07 08 09 10 11 12 13 14 15 16 17 18 19 20 21 22 23 24 25 2…" at bounding box center [384, 452] width 27 height 24
type input "[DATE] 10:00 am"
click at [539, 457] on span "Update Role" at bounding box center [552, 451] width 62 height 15
select select
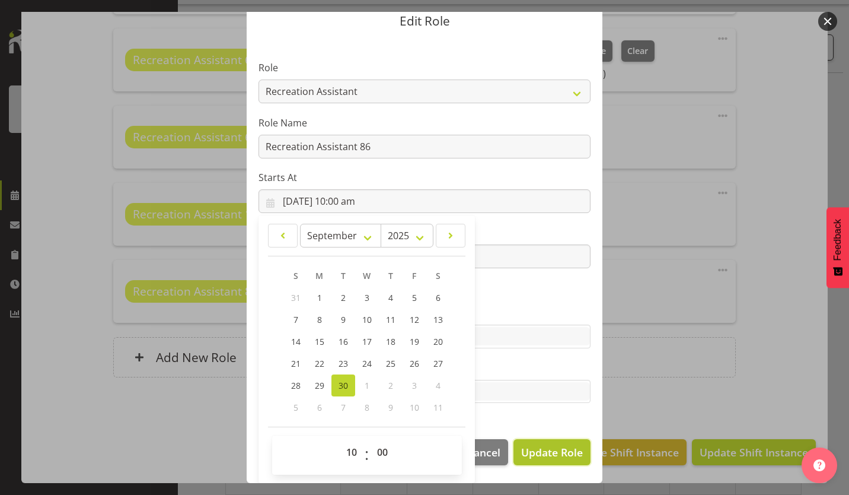
select select
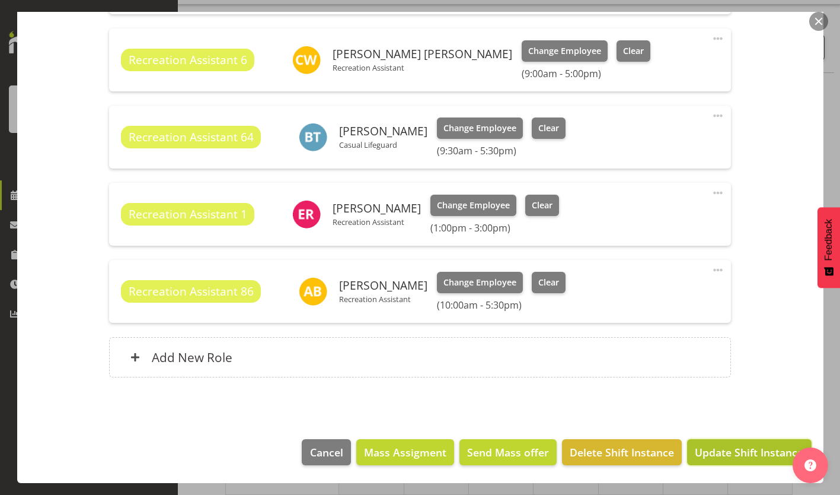
click at [741, 454] on span "Update Shift Instance" at bounding box center [749, 451] width 109 height 15
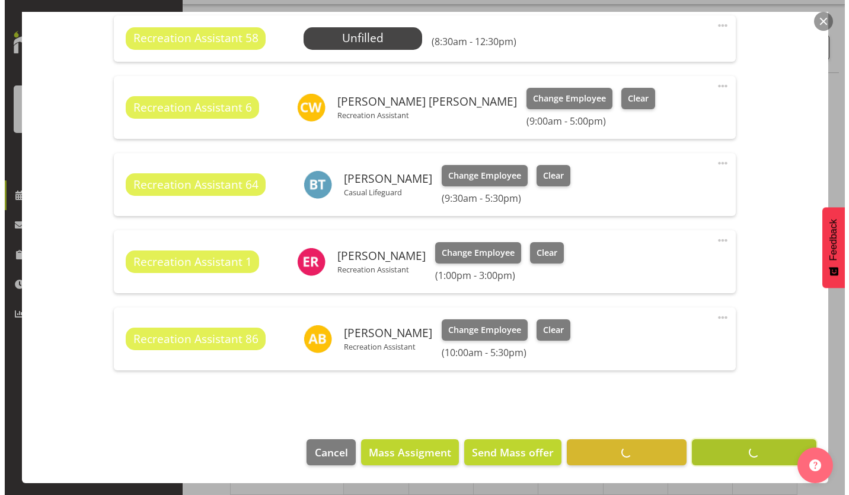
scroll to position [737, 0]
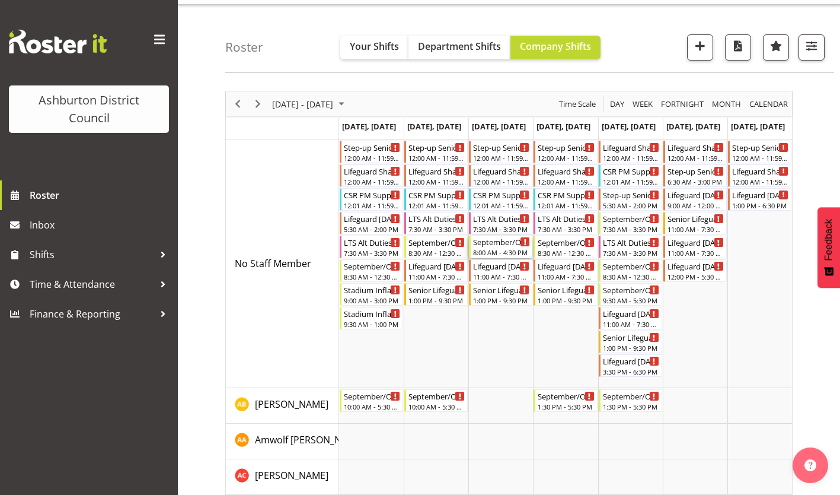
click at [505, 249] on div "8:00 AM - 4:30 PM" at bounding box center [501, 251] width 57 height 9
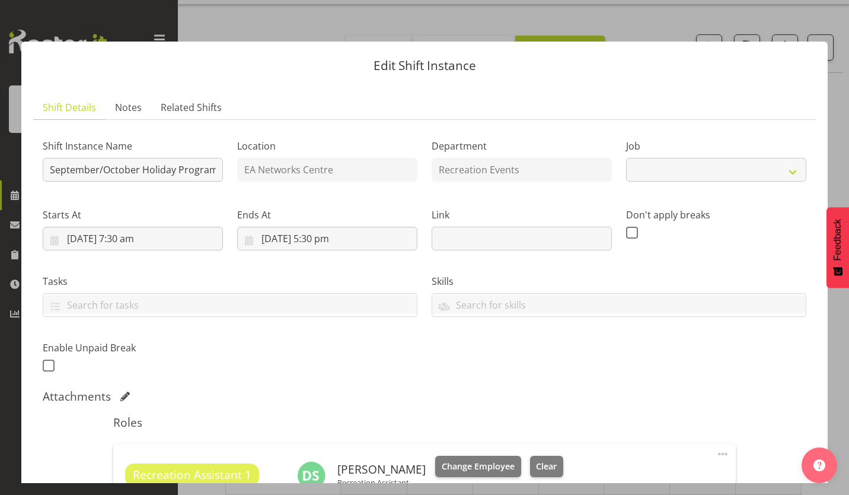
select select "4046"
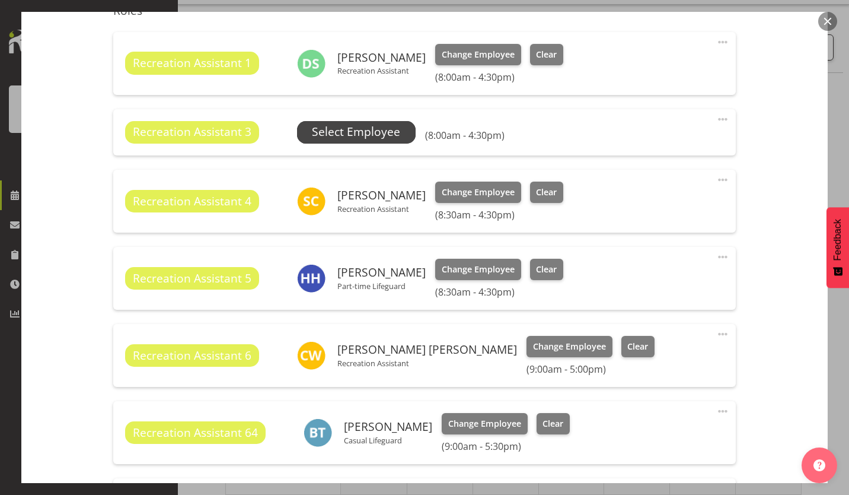
click at [389, 132] on span "Select Employee" at bounding box center [356, 131] width 88 height 17
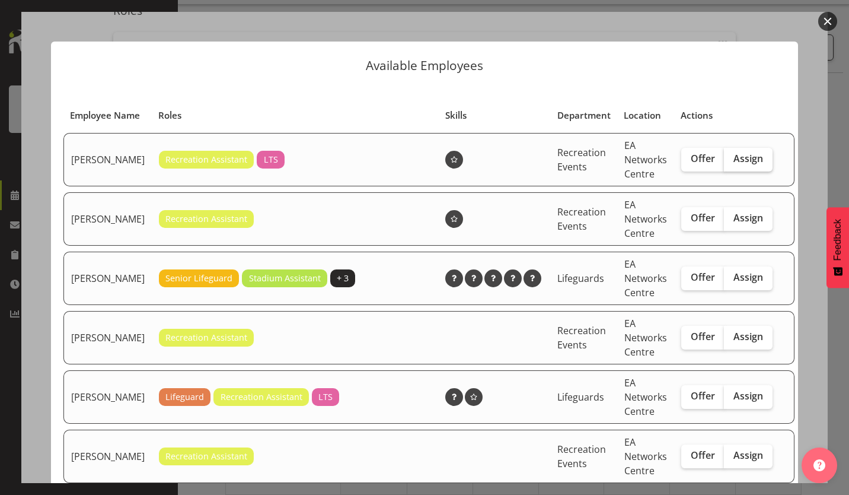
click at [729, 171] on label "Assign" at bounding box center [748, 160] width 49 height 24
click at [729, 163] on input "Assign" at bounding box center [728, 159] width 8 height 8
checkbox input "true"
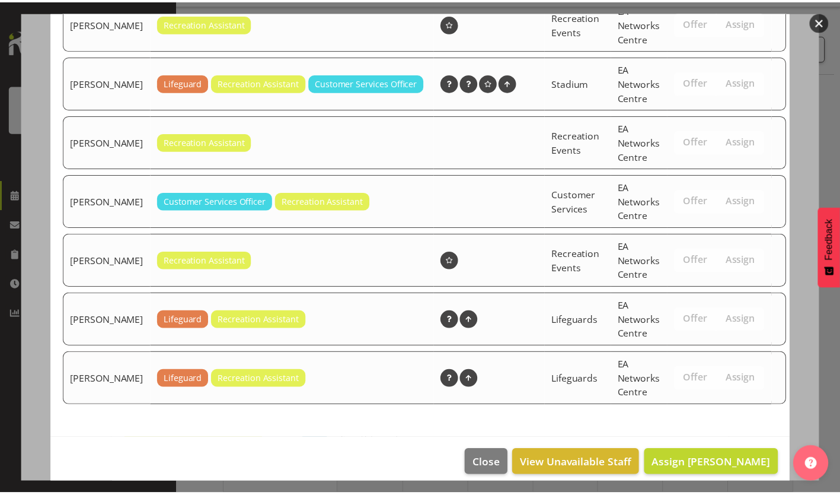
scroll to position [730, 0]
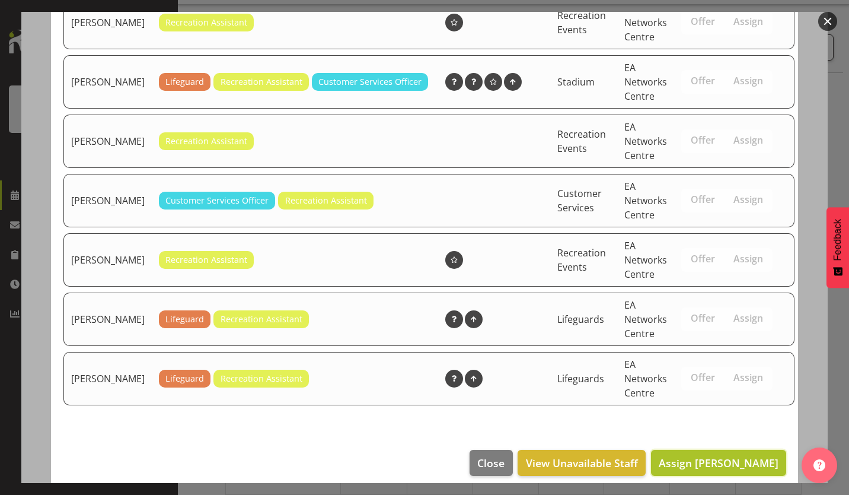
click at [745, 470] on span "Assign [PERSON_NAME]" at bounding box center [719, 463] width 120 height 14
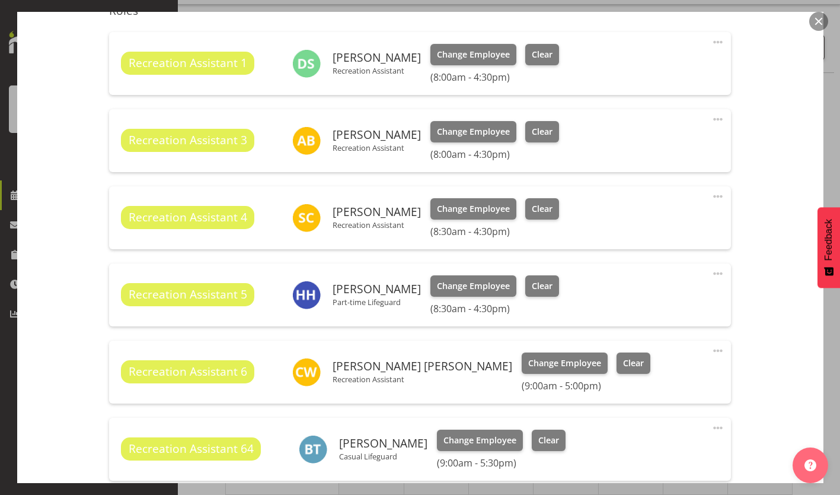
scroll to position [646, 0]
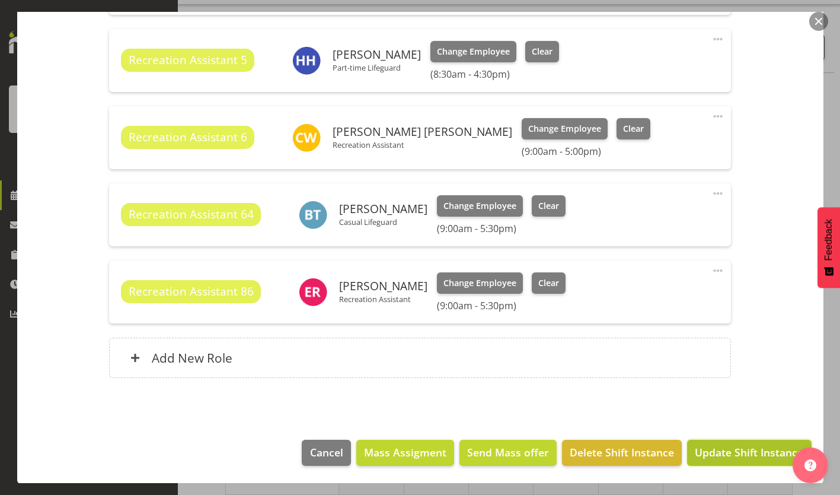
click at [759, 444] on span "Update Shift Instance" at bounding box center [749, 451] width 109 height 15
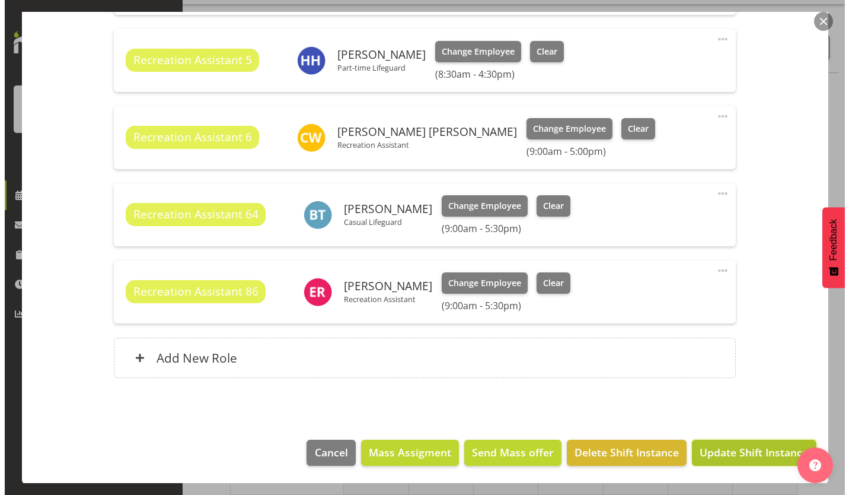
scroll to position [598, 0]
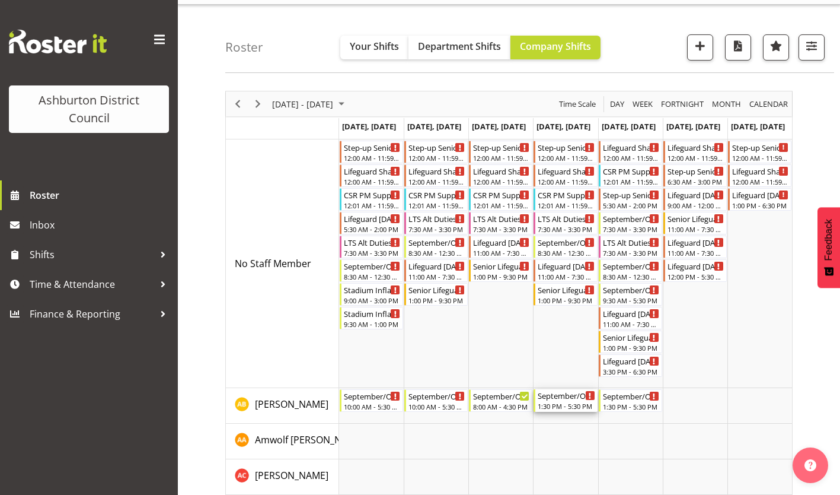
click at [573, 401] on div "September/October Holiday Programme 1:30 PM - 5:30 PM" at bounding box center [566, 400] width 57 height 23
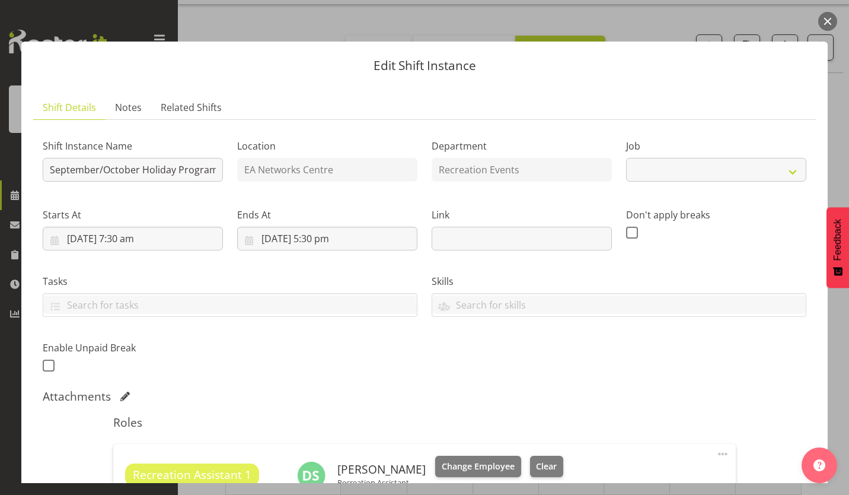
select select "4046"
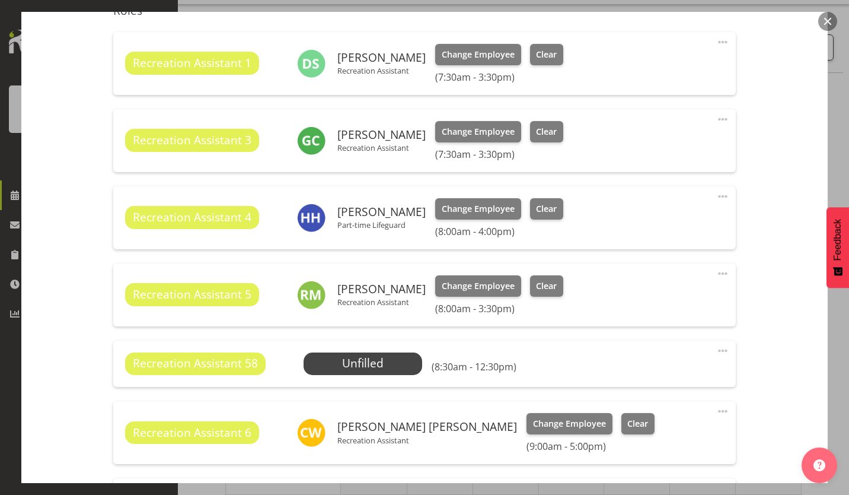
scroll to position [784, 0]
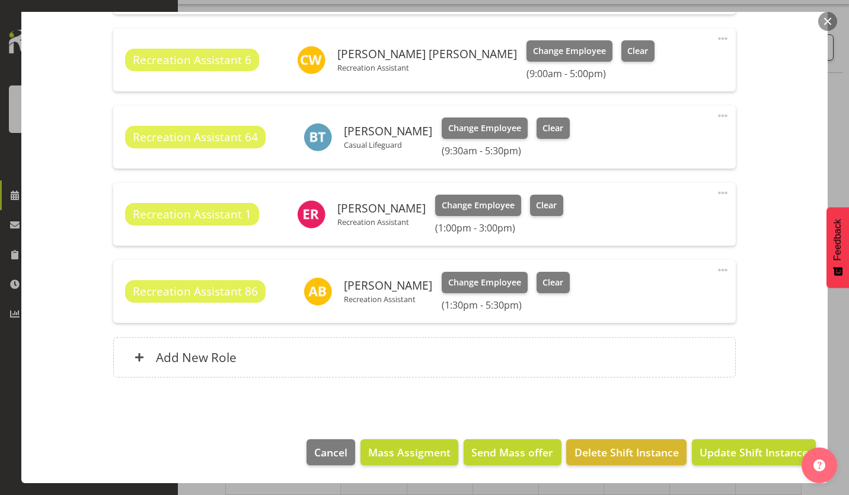
click at [716, 270] on span at bounding box center [723, 270] width 14 height 14
click at [668, 294] on link "Edit" at bounding box center [673, 298] width 114 height 21
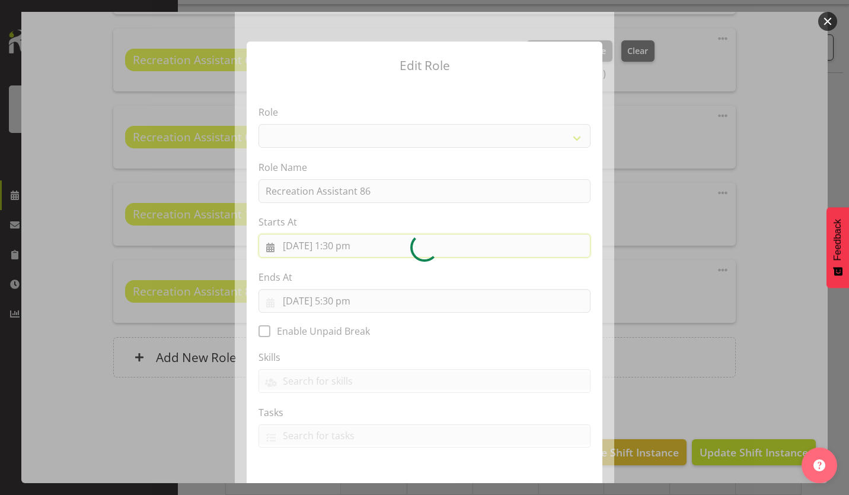
select select "84"
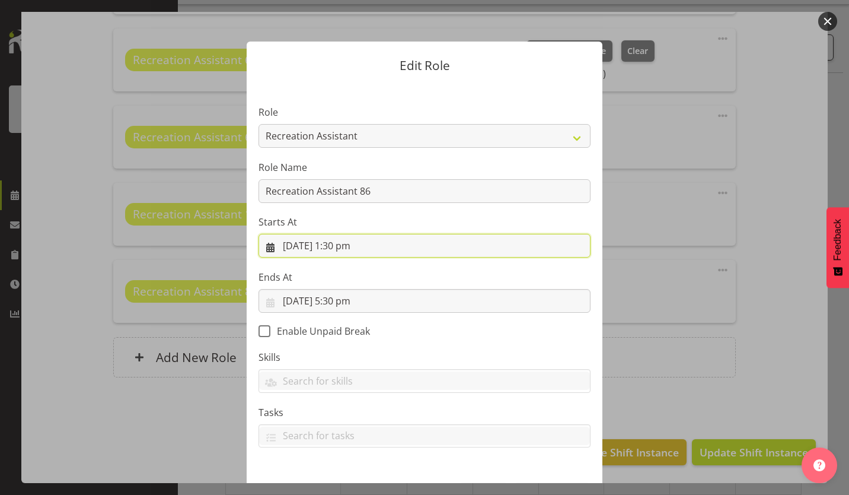
click at [346, 250] on input "[DATE] 1:30 pm" at bounding box center [425, 246] width 332 height 24
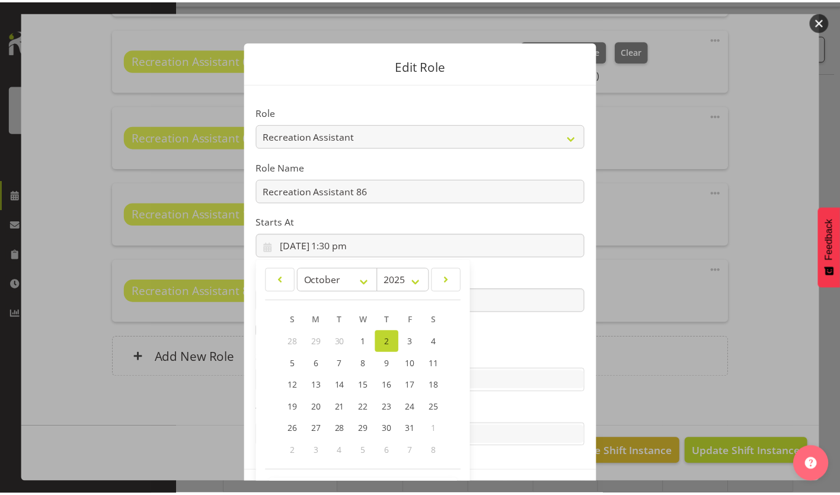
scroll to position [44, 0]
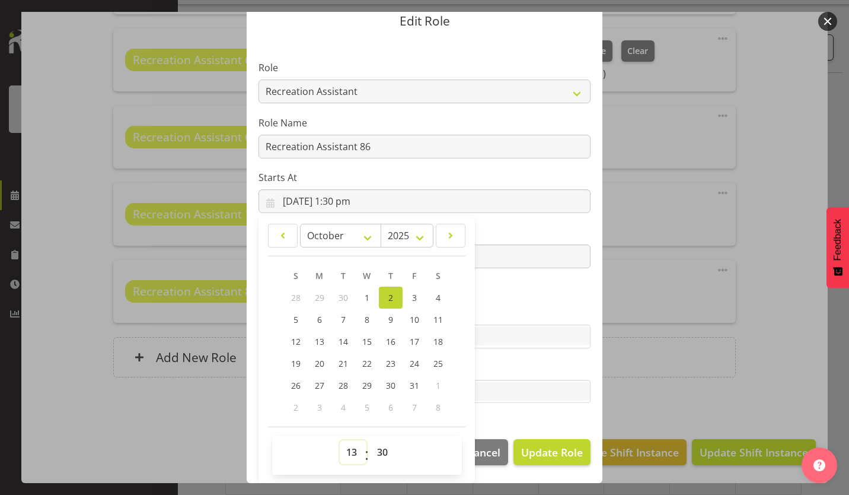
click at [343, 458] on select "00 01 02 03 04 05 06 07 08 09 10 11 12 13 14 15 16 17 18 19 20 21 22 23" at bounding box center [353, 452] width 27 height 24
select select "10"
type input "[DATE] 10:30 am"
click at [381, 454] on select "00 01 02 03 04 05 06 07 08 09 10 11 12 13 14 15 16 17 18 19 20 21 22 23 24 25 2…" at bounding box center [384, 452] width 27 height 24
select select "0"
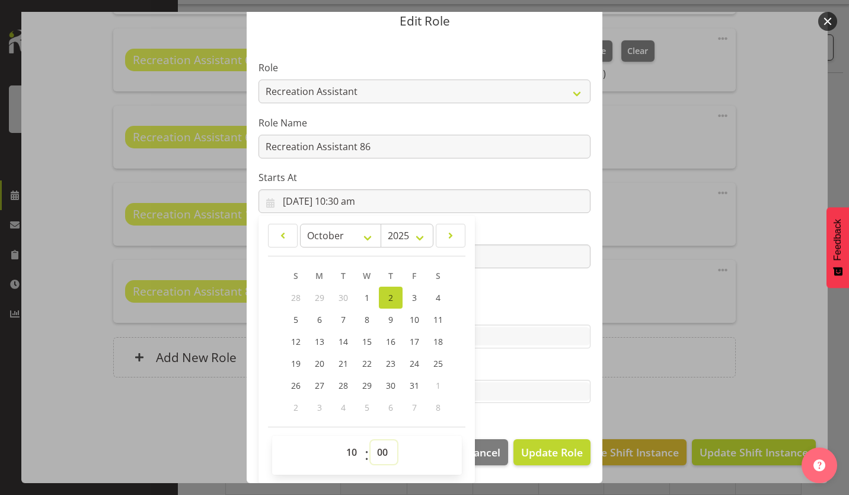
click at [371, 440] on select "00 01 02 03 04 05 06 07 08 09 10 11 12 13 14 15 16 17 18 19 20 21 22 23 24 25 2…" at bounding box center [384, 452] width 27 height 24
type input "[DATE] 10:00 am"
click at [547, 450] on span "Update Role" at bounding box center [552, 451] width 62 height 15
select select
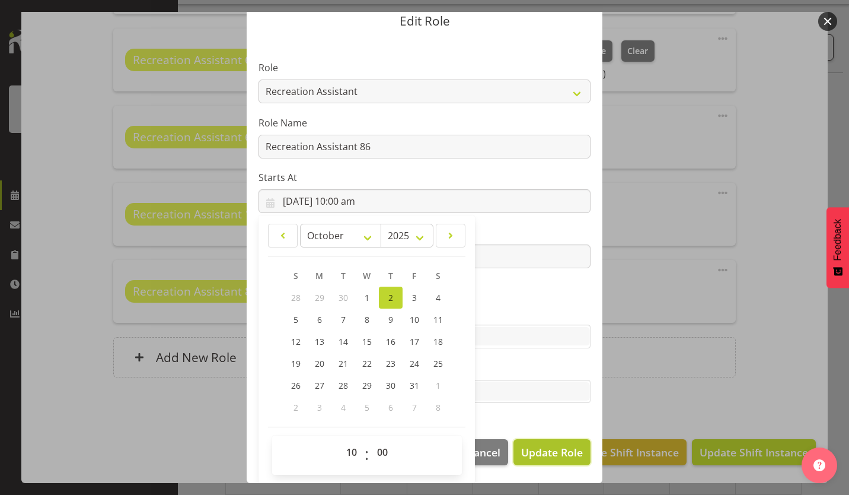
select select
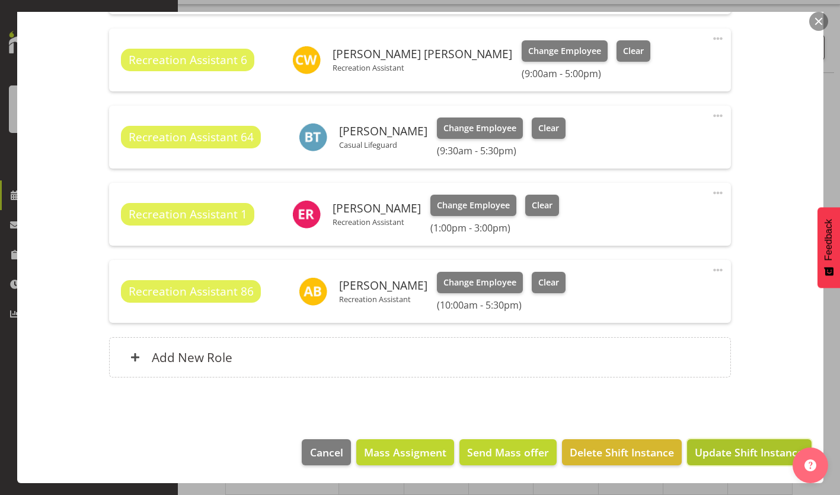
click at [713, 453] on span "Update Shift Instance" at bounding box center [749, 451] width 109 height 15
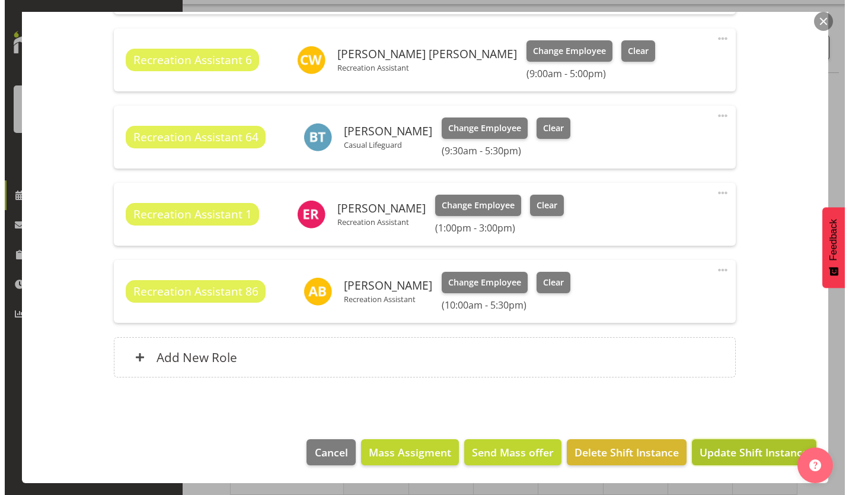
scroll to position [737, 0]
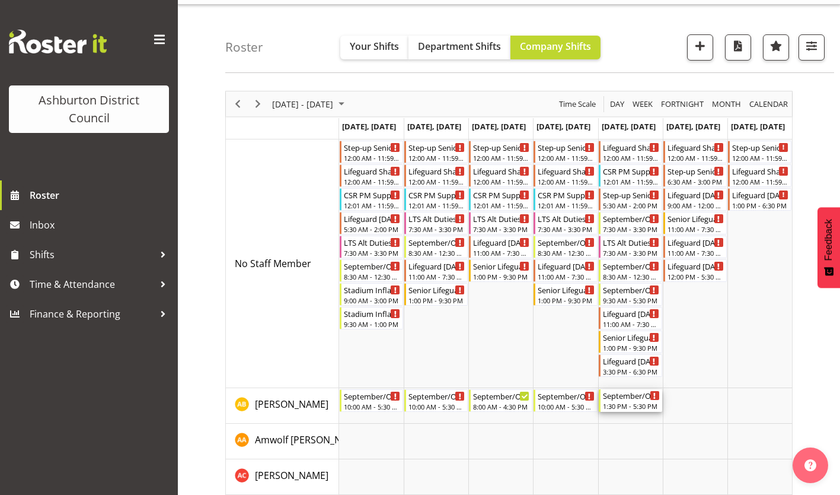
click at [625, 403] on div "1:30 PM - 5:30 PM" at bounding box center [631, 405] width 57 height 9
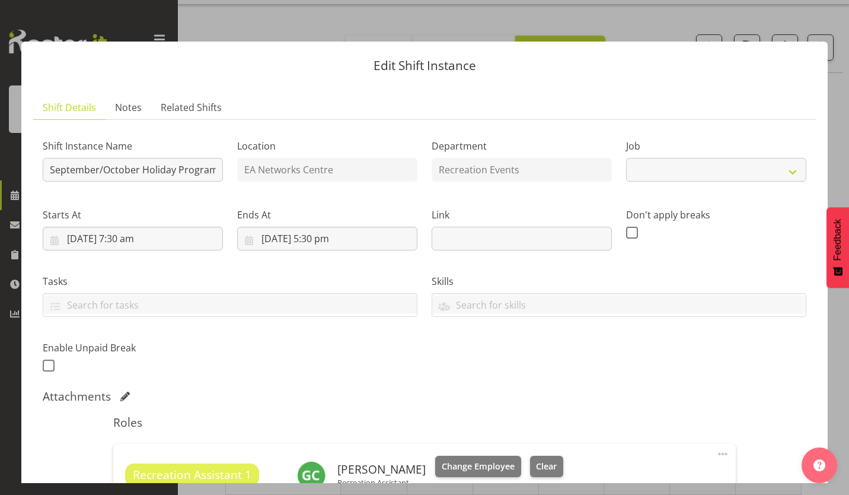
select select "4046"
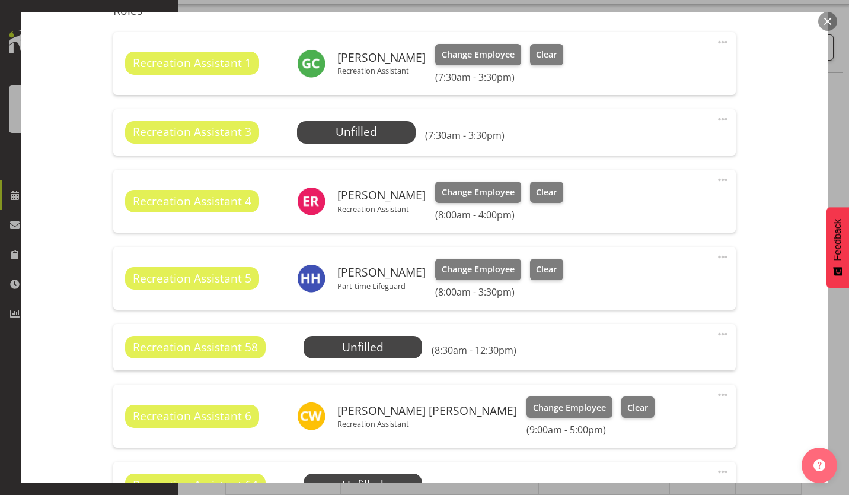
scroll to position [674, 0]
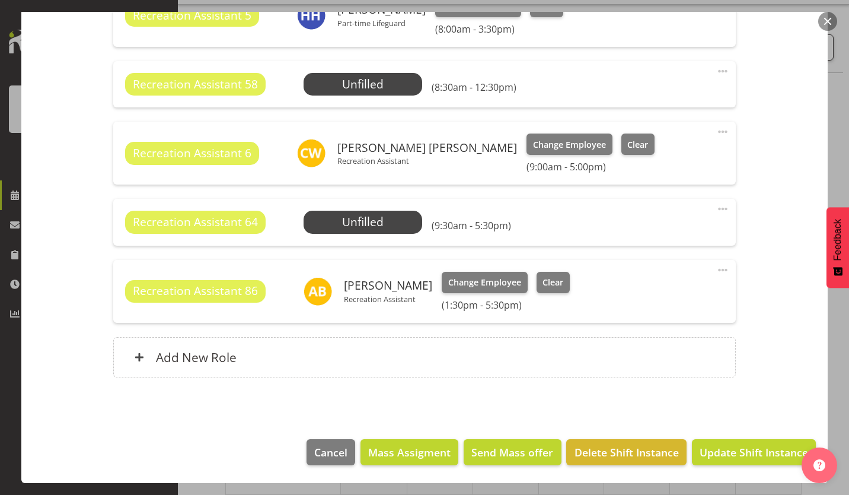
click at [716, 272] on span at bounding box center [723, 270] width 14 height 14
click at [633, 300] on link "Edit" at bounding box center [673, 298] width 114 height 21
select select "9"
select select "2025"
select select "13"
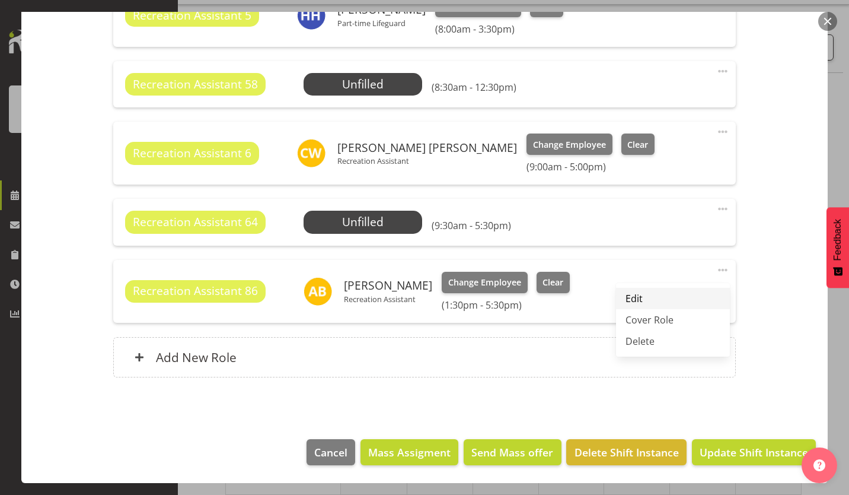
select select "30"
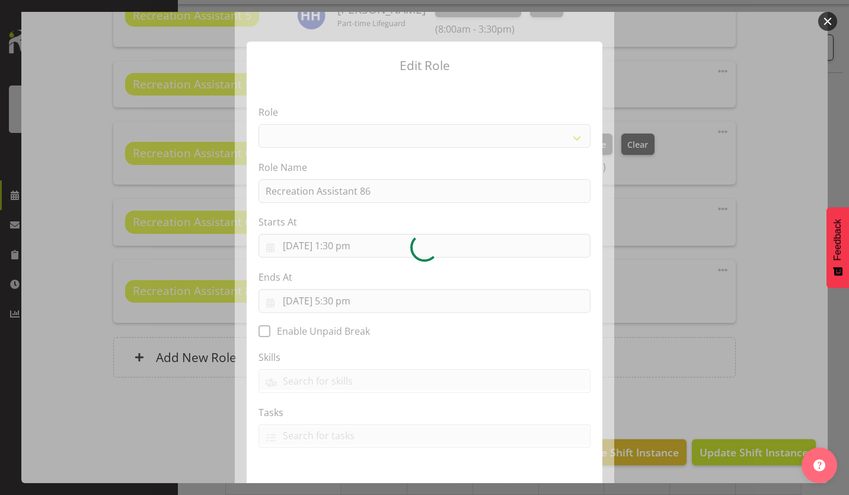
select select "84"
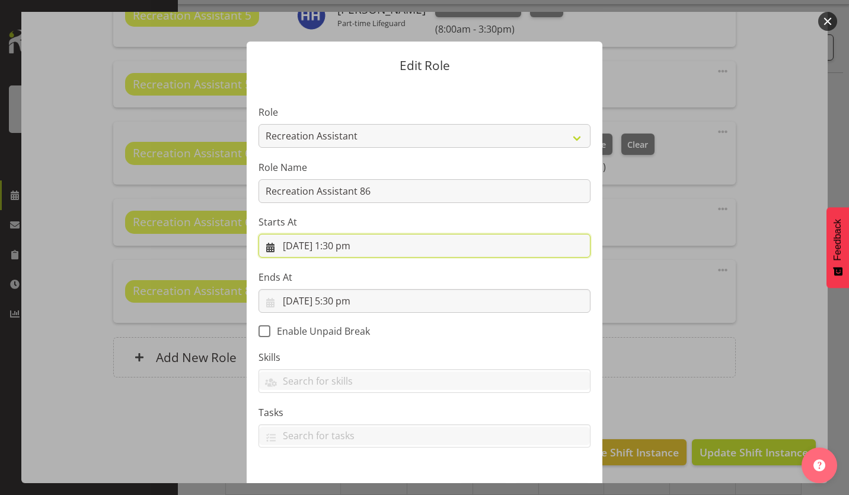
click at [335, 249] on input "[DATE] 1:30 pm" at bounding box center [425, 246] width 332 height 24
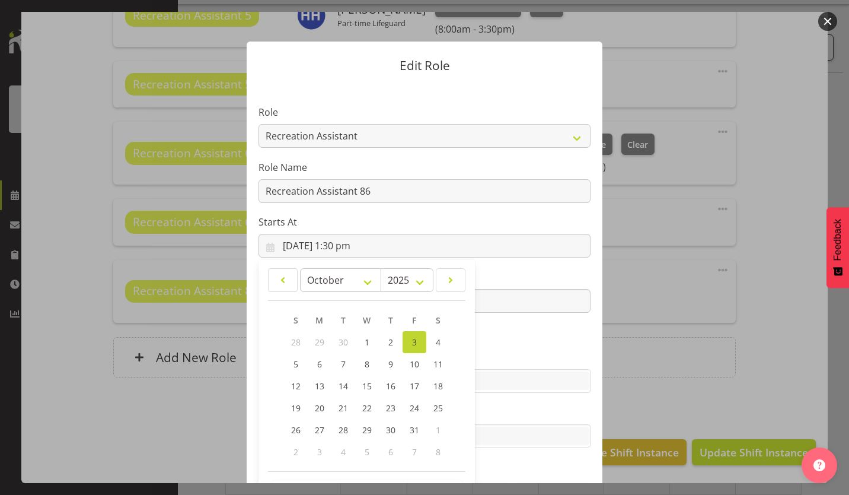
scroll to position [44, 0]
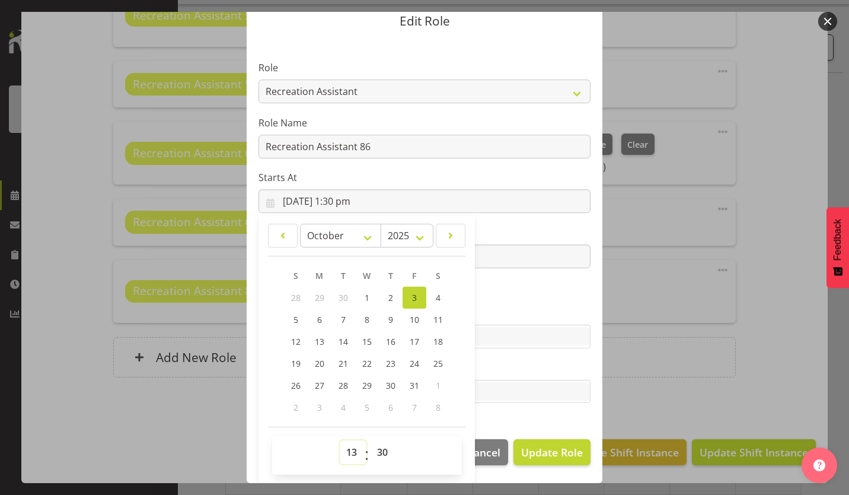
click at [341, 449] on select "00 01 02 03 04 05 06 07 08 09 10 11 12 13 14 15 16 17 18 19 20 21 22 23" at bounding box center [353, 452] width 27 height 24
select select "9"
click at [340, 440] on select "00 01 02 03 04 05 06 07 08 09 10 11 12 13 14 15 16 17 18 19 20 21 22 23" at bounding box center [353, 452] width 27 height 24
type input "[DATE] 9:30 am"
click at [572, 451] on span "Update Role" at bounding box center [552, 451] width 62 height 15
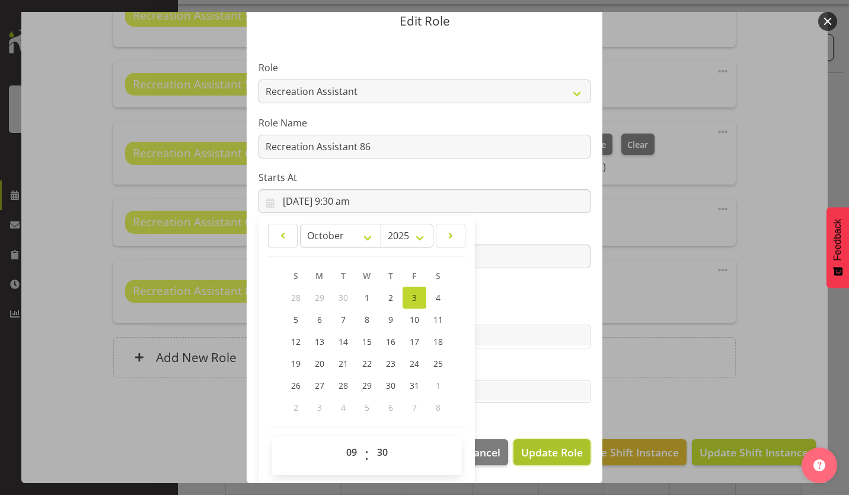
select select
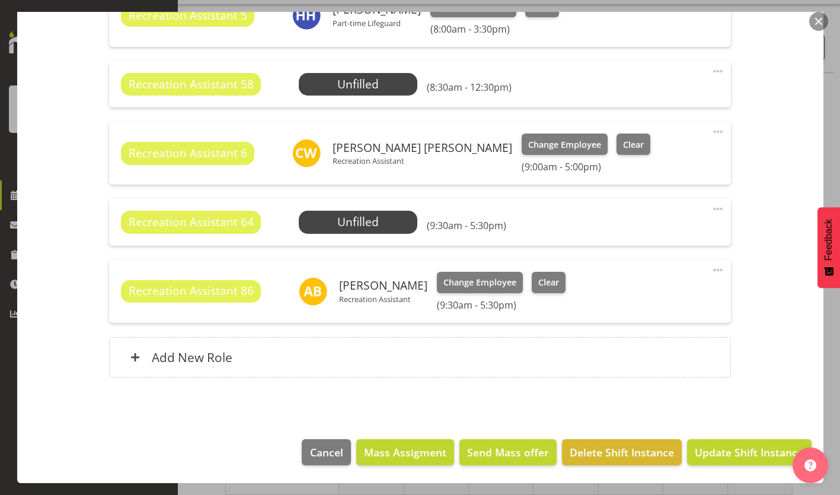
click at [711, 209] on span at bounding box center [718, 209] width 14 height 14
click at [673, 240] on link "Edit" at bounding box center [669, 237] width 114 height 21
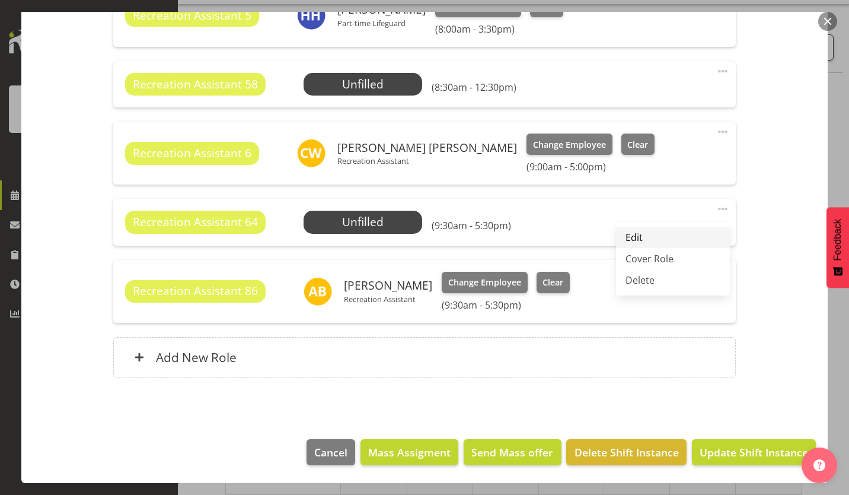
select select "9"
select select "2025"
select select "9"
select select "30"
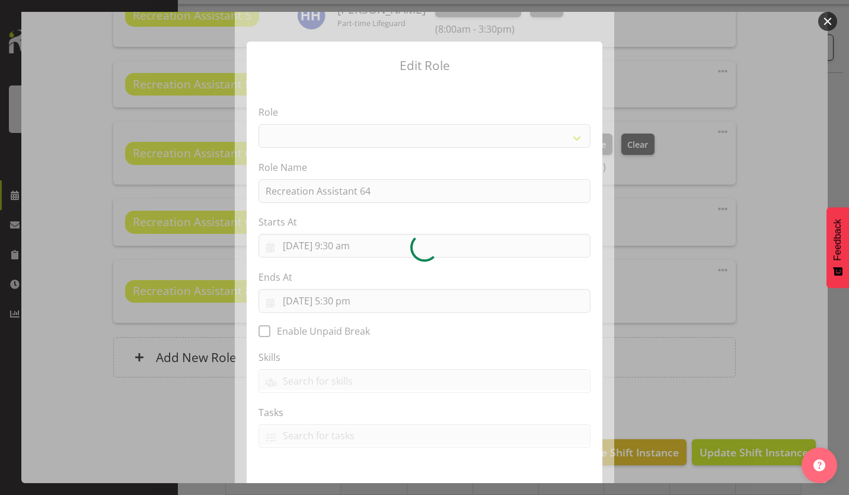
select select "84"
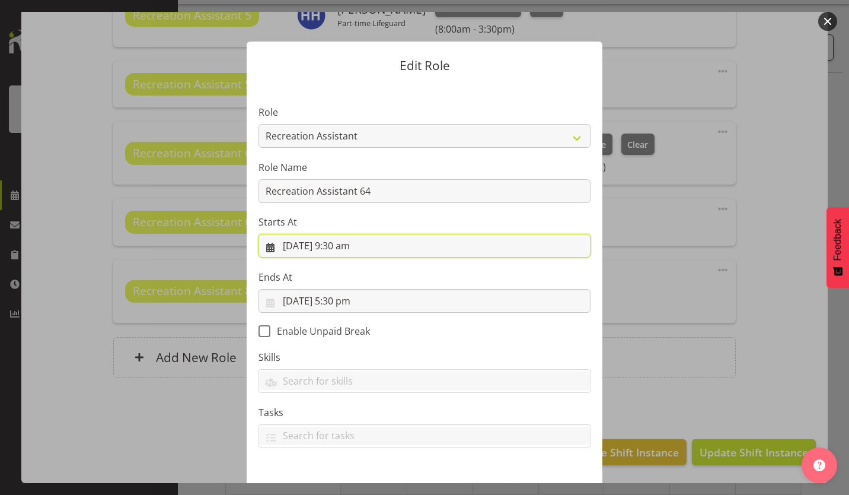
click at [351, 245] on input "[DATE] 9:30 am" at bounding box center [425, 246] width 332 height 24
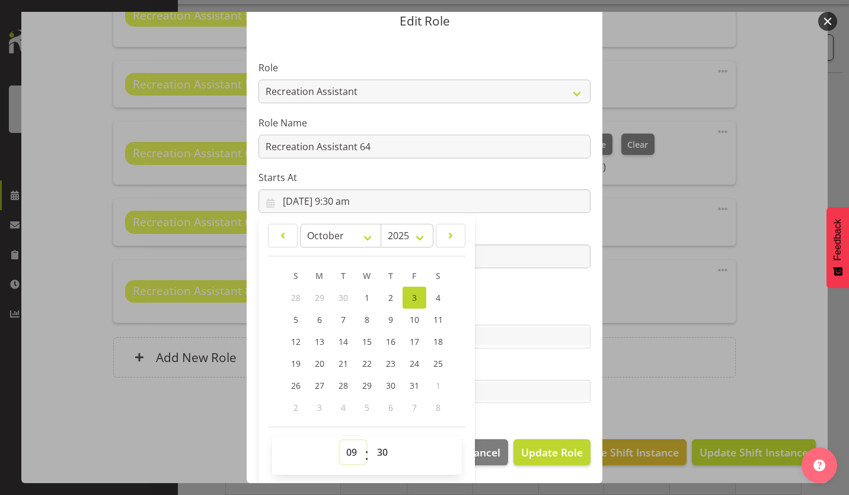
click at [349, 461] on select "00 01 02 03 04 05 06 07 08 09 10 11 12 13 14 15 16 17 18 19 20 21 22 23" at bounding box center [353, 452] width 27 height 24
select select "10"
type input "[DATE] 10:30 am"
click at [372, 450] on select "00 01 02 03 04 05 06 07 08 09 10 11 12 13 14 15 16 17 18 19 20 21 22 23 24 25 2…" at bounding box center [384, 452] width 27 height 24
select select "0"
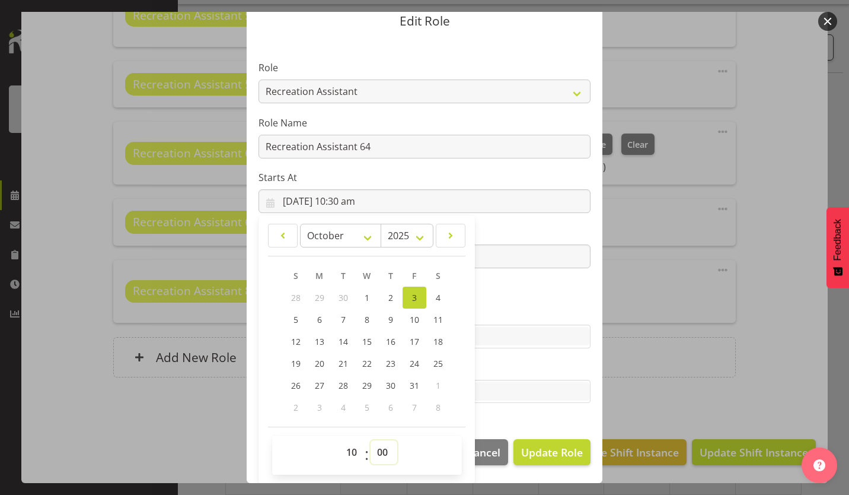
click at [371, 440] on select "00 01 02 03 04 05 06 07 08 09 10 11 12 13 14 15 16 17 18 19 20 21 22 23 24 25 2…" at bounding box center [384, 452] width 27 height 24
type input "[DATE] 10:00 am"
click at [566, 450] on span "Update Role" at bounding box center [552, 451] width 62 height 15
select select
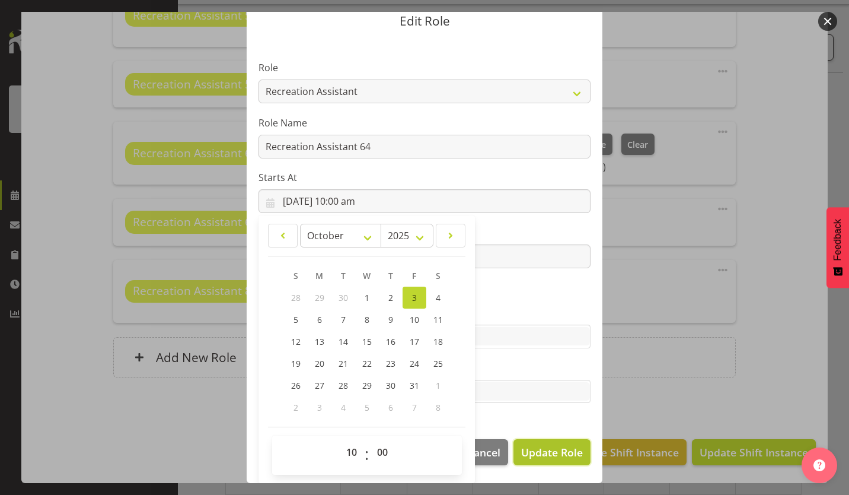
select select
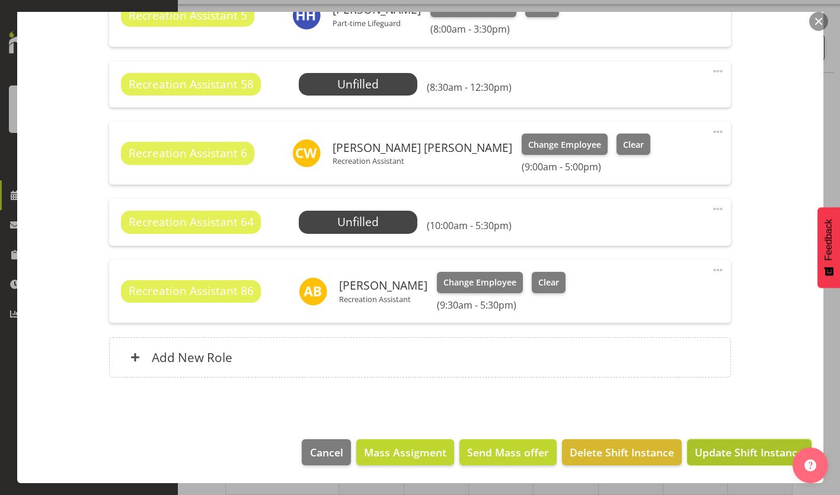
click at [757, 454] on span "Update Shift Instance" at bounding box center [749, 451] width 109 height 15
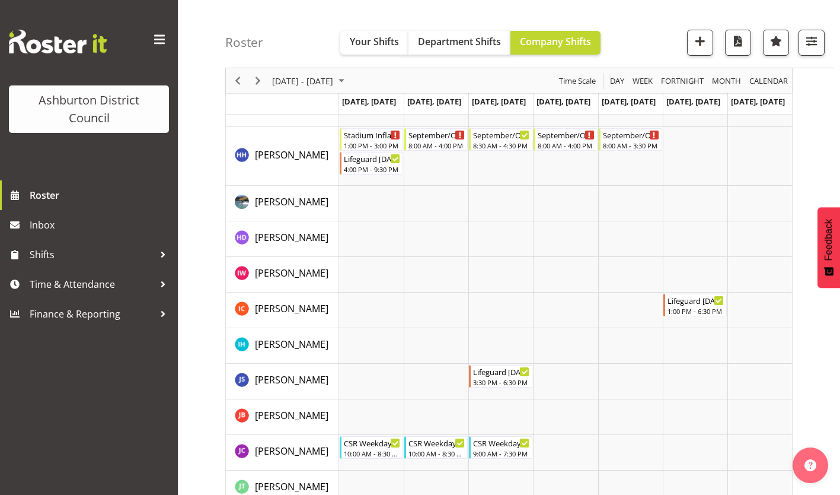
scroll to position [1151, 0]
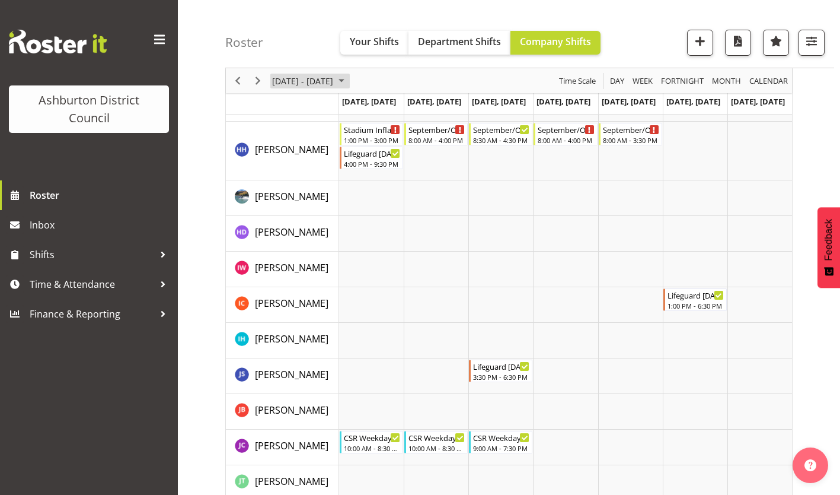
click at [311, 80] on span "[DATE] - [DATE]" at bounding box center [302, 81] width 63 height 15
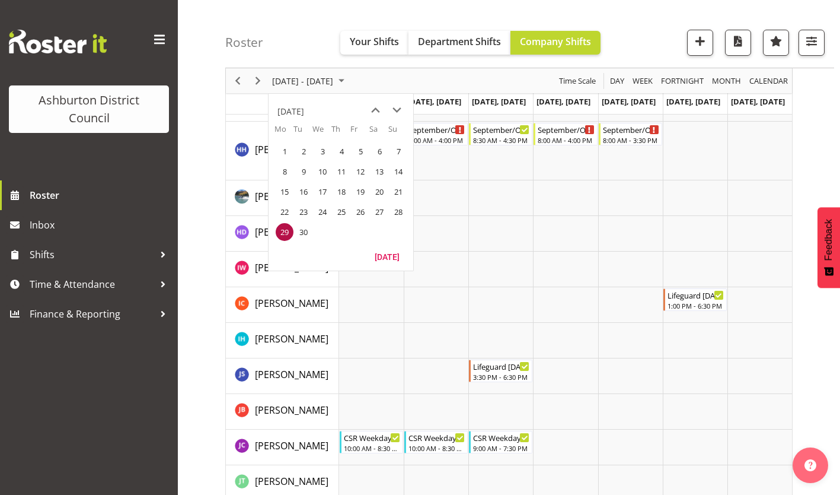
click at [386, 266] on div "[DATE]" at bounding box center [341, 259] width 145 height 23
click at [387, 256] on button "[DATE]" at bounding box center [387, 256] width 40 height 17
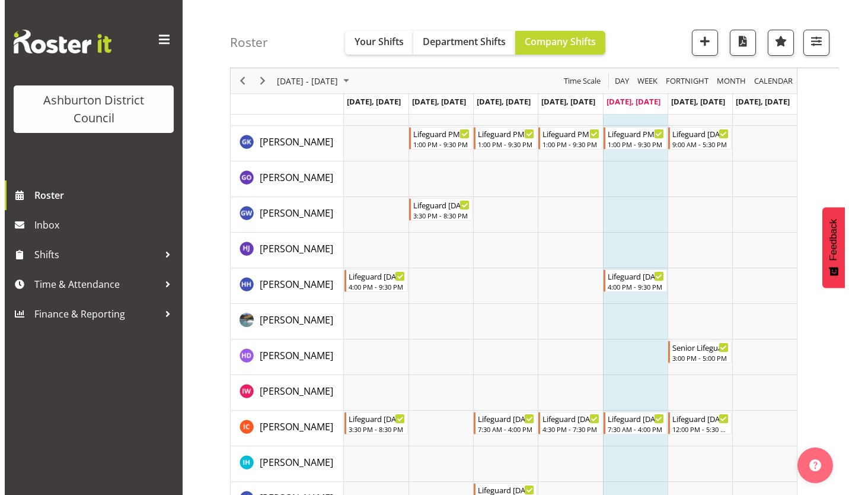
scroll to position [864, 0]
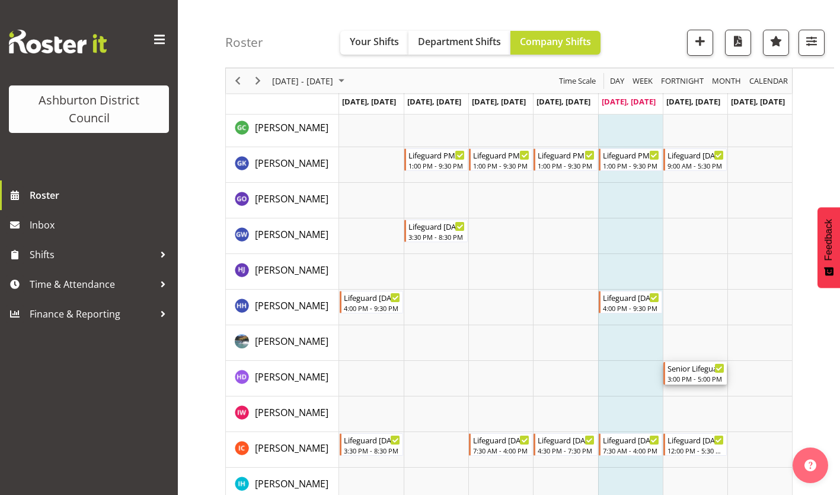
click at [698, 378] on div "3:00 PM - 5:00 PM" at bounding box center [696, 378] width 57 height 9
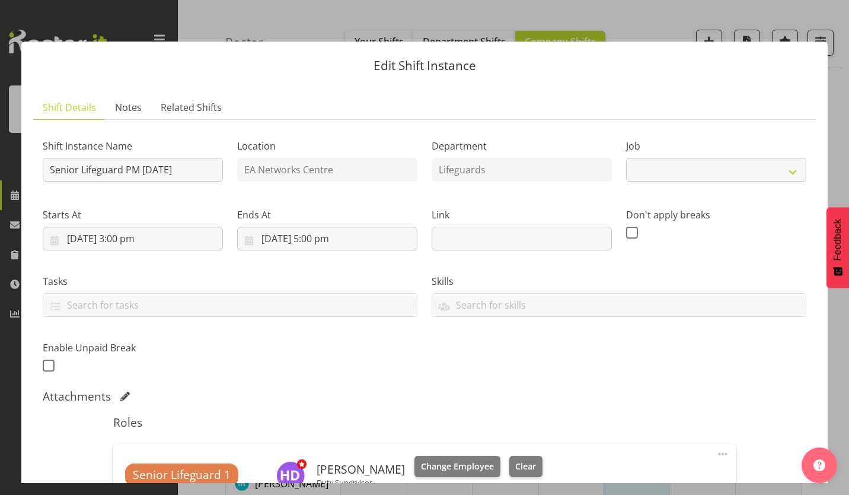
select select "38"
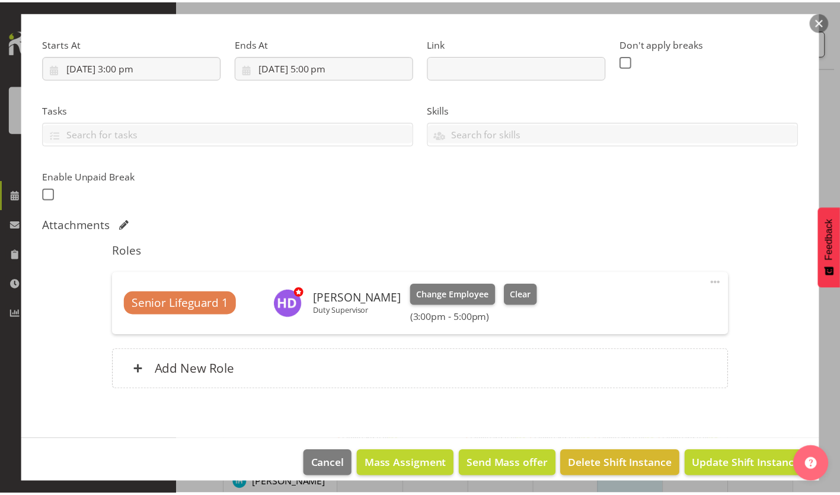
scroll to position [176, 0]
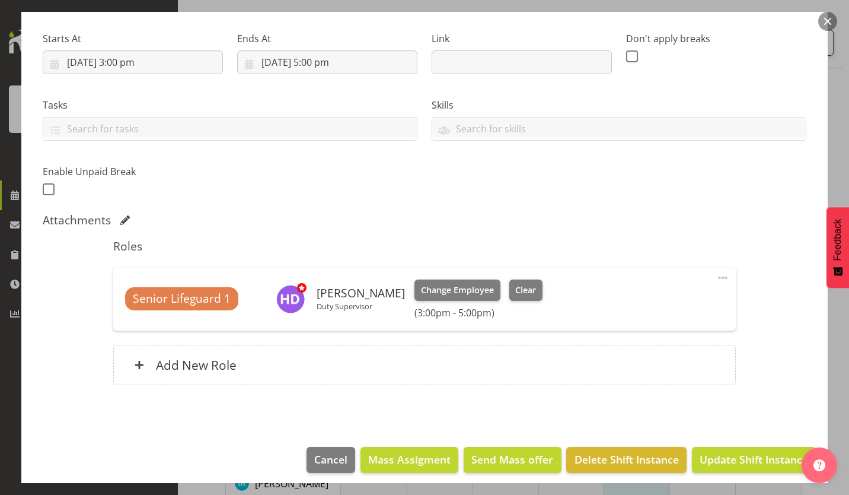
click at [829, 25] on button "button" at bounding box center [828, 21] width 19 height 19
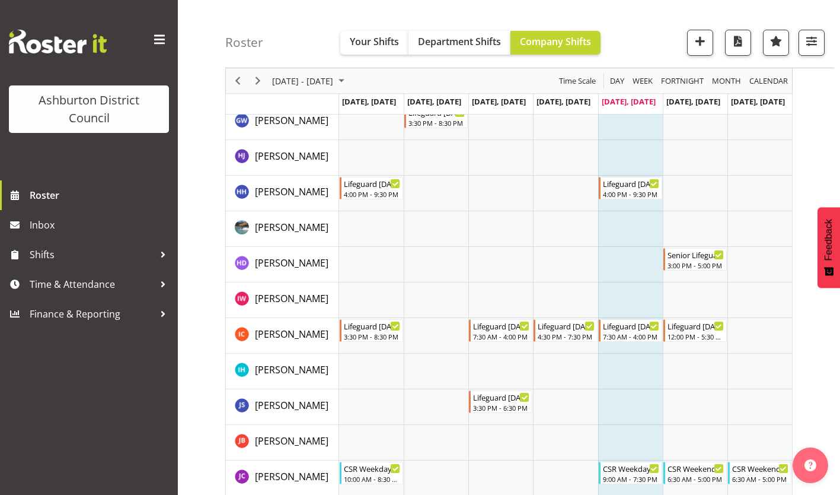
scroll to position [723, 0]
